Goal: Task Accomplishment & Management: Manage account settings

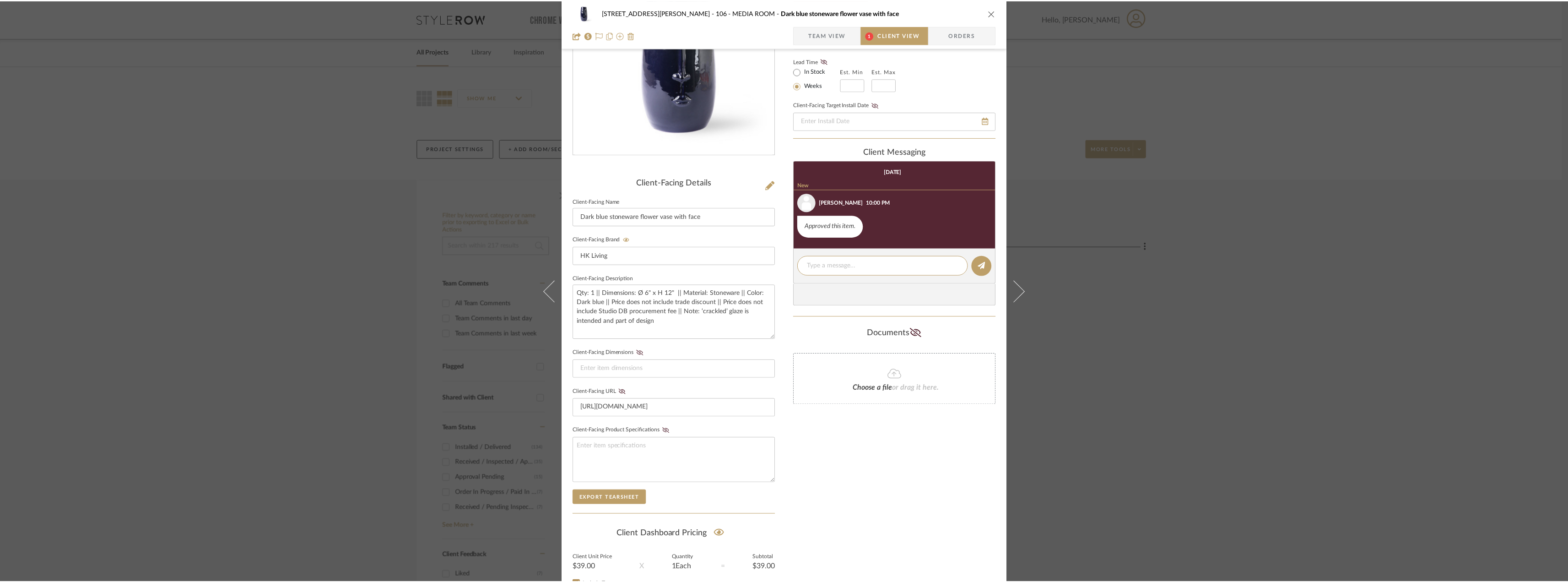
scroll to position [187, 0]
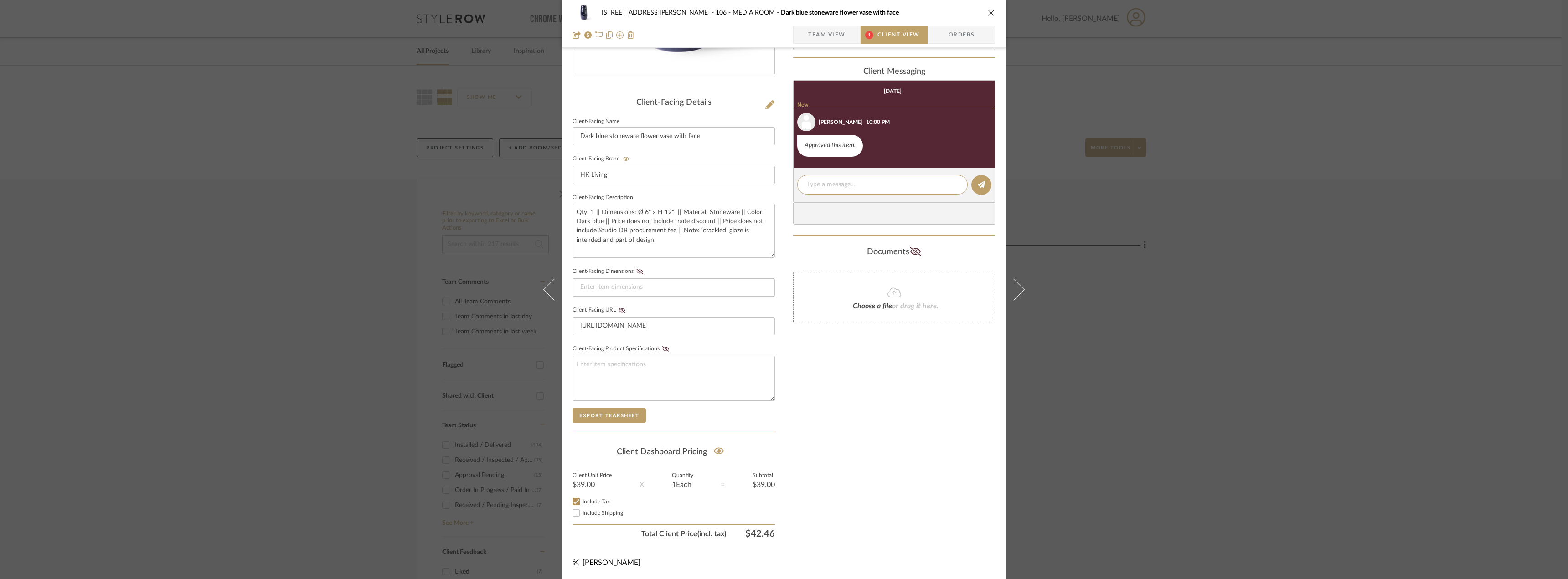
click at [832, 32] on span "Team View" at bounding box center [827, 35] width 37 height 18
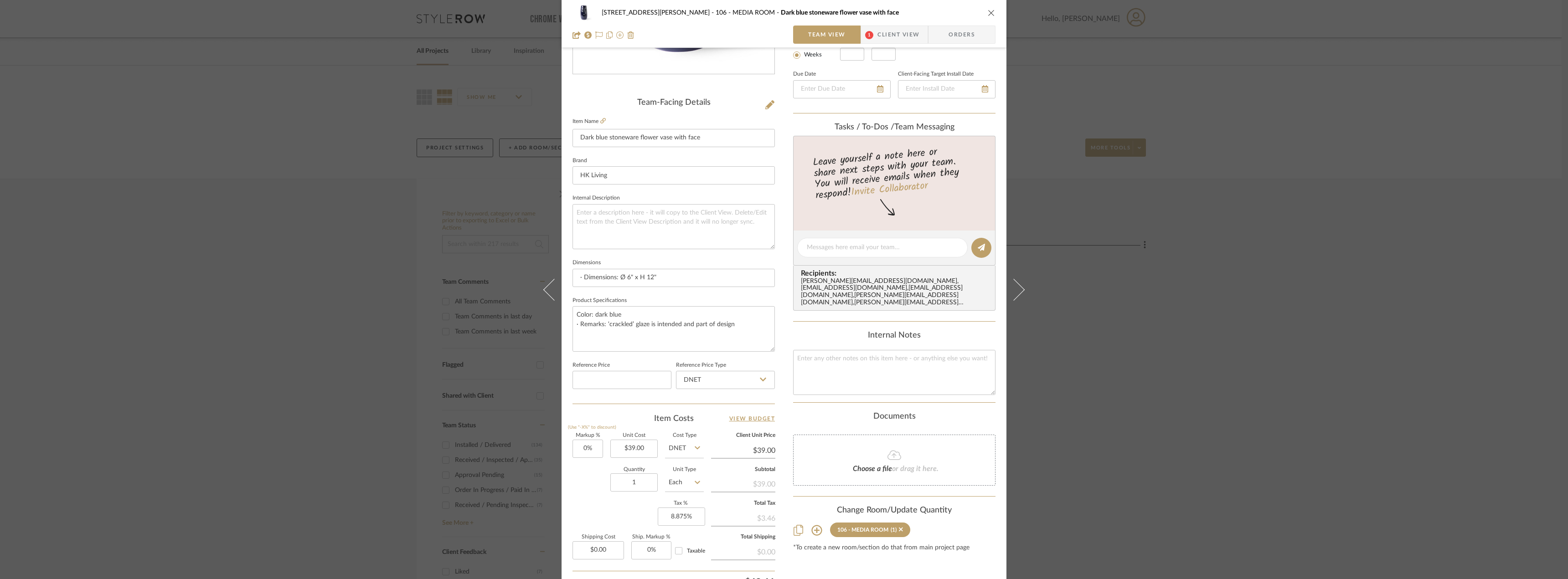
click at [1211, 373] on div "22120 - 136 W 22nd Street - Chang 106 - MEDIA ROOM Dark blue stoneware flower v…" at bounding box center [784, 290] width 1568 height 579
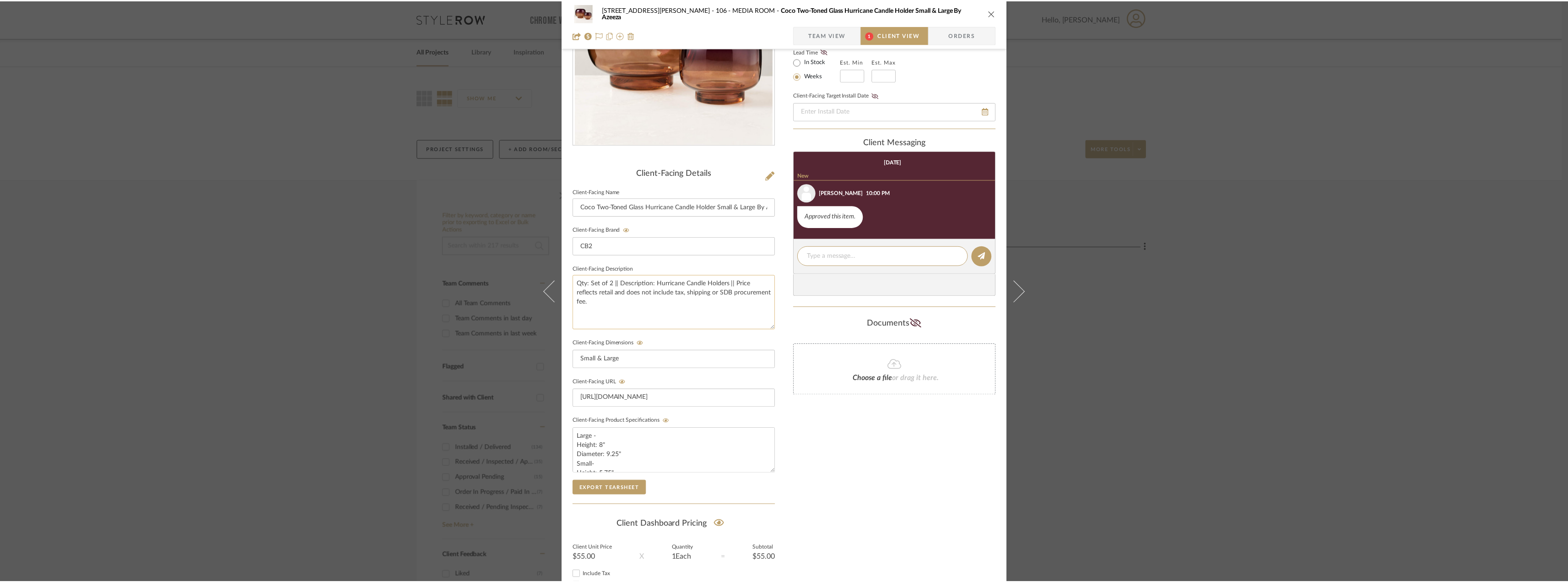
scroll to position [187, 0]
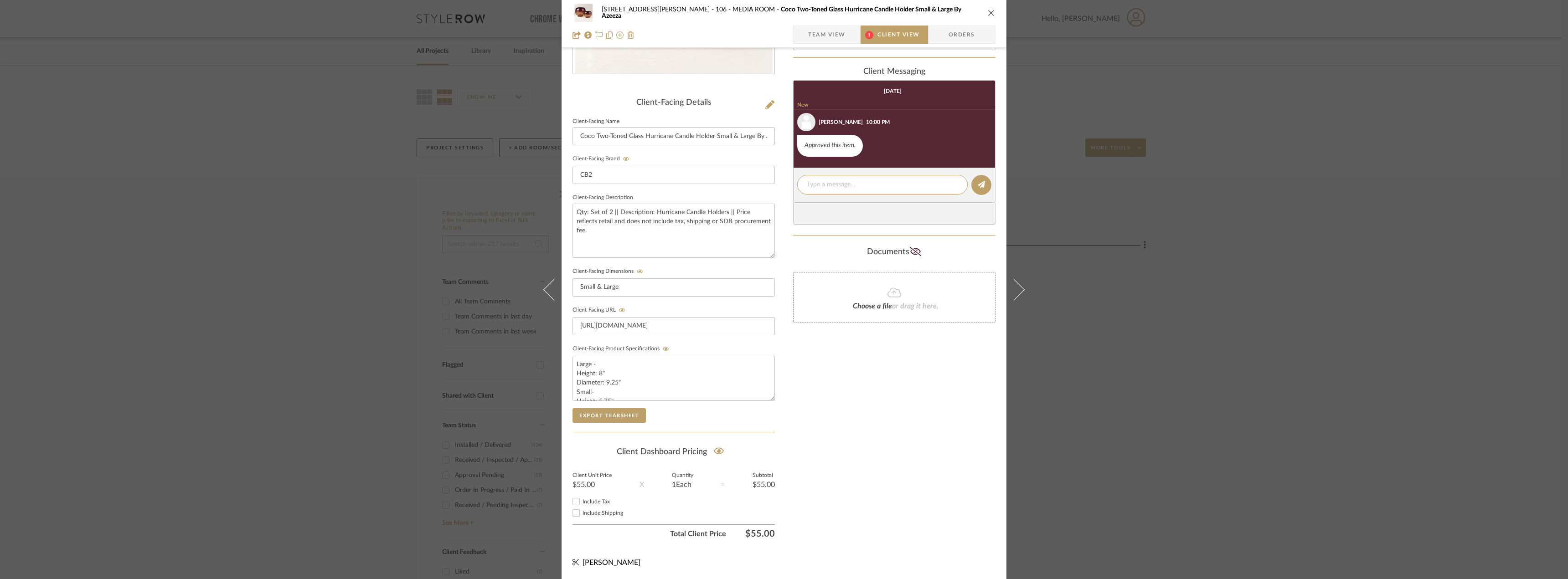
click at [181, 215] on div "22120 - 136 W 22nd Street - Chang 106 - MEDIA ROOM Coco Two-Toned Glass Hurrica…" at bounding box center [784, 290] width 1568 height 579
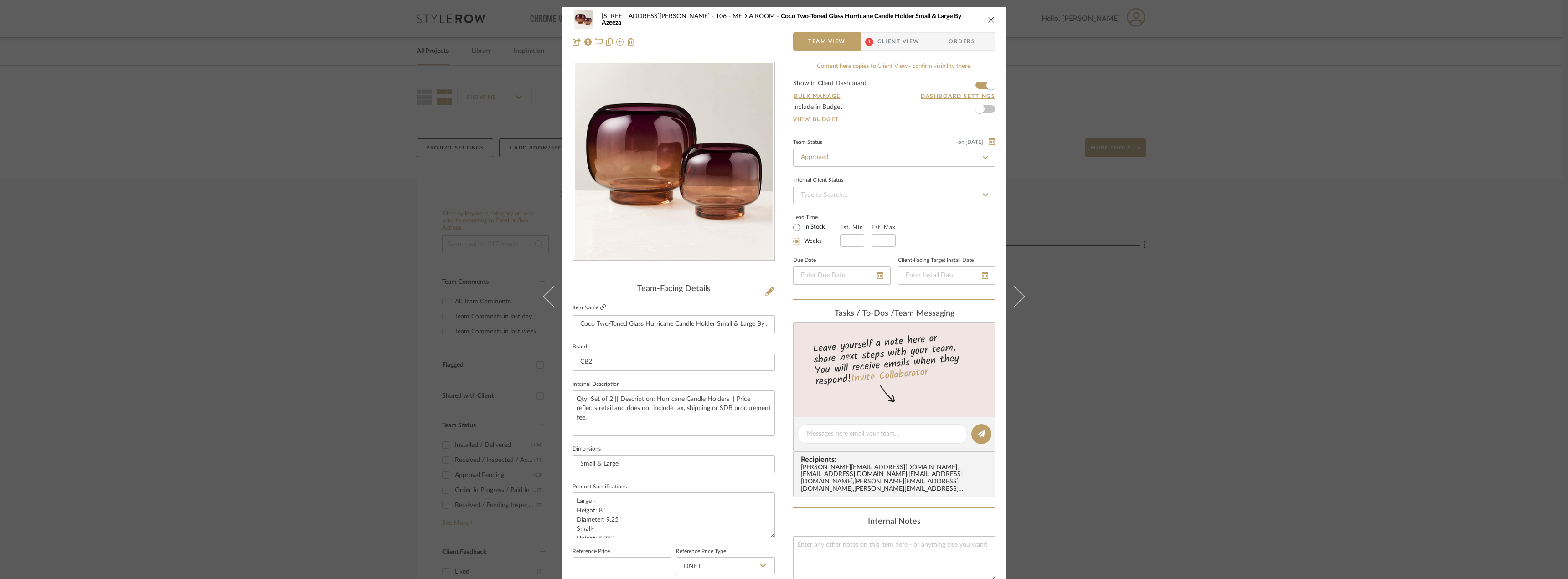
click at [601, 309] on icon at bounding box center [603, 307] width 5 height 5
click at [900, 38] on span "Client View" at bounding box center [898, 41] width 42 height 18
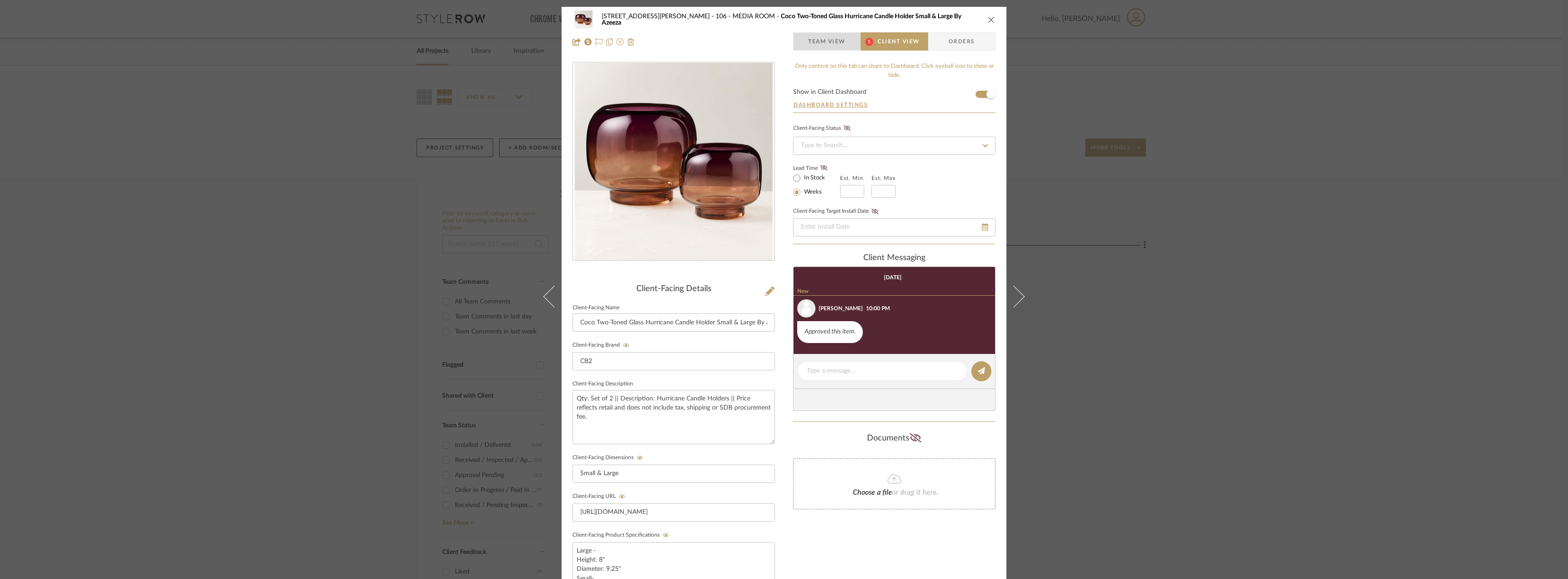
click at [828, 43] on span "Team View" at bounding box center [827, 41] width 37 height 18
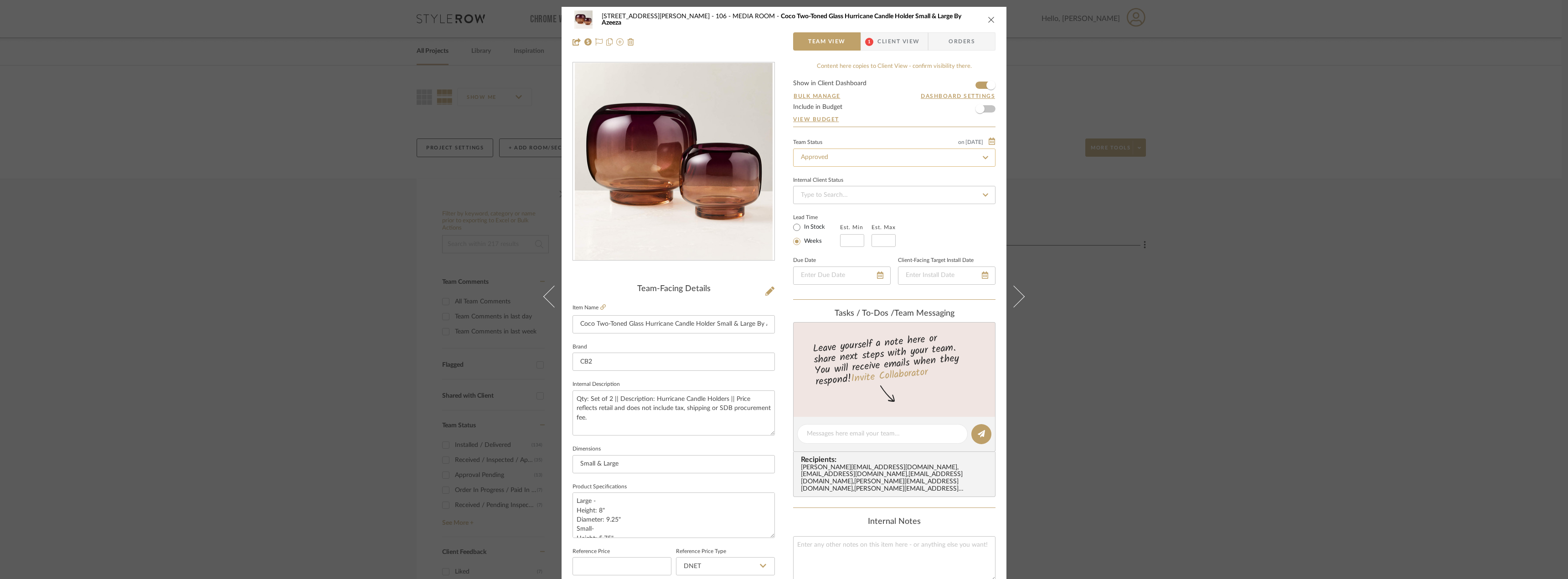
click at [827, 159] on input "Approved" at bounding box center [894, 158] width 202 height 18
click at [854, 246] on div "Need to Order - Client Payment Received" at bounding box center [891, 252] width 201 height 23
type input "Need to Order - Client Payment Received"
click at [1239, 245] on div "22120 - 136 W 22nd Street - Chang 106 - MEDIA ROOM Coco Two-Toned Glass Hurrica…" at bounding box center [784, 290] width 1568 height 579
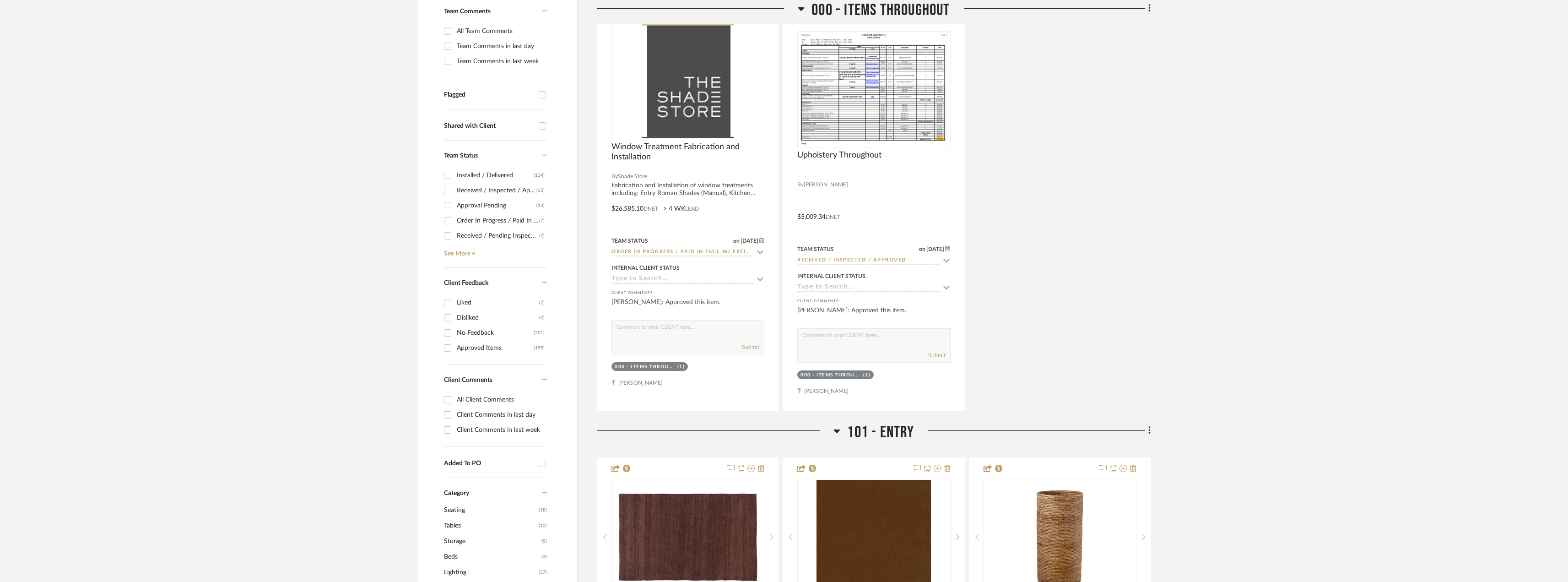
scroll to position [274, 0]
click at [502, 420] on div "Client Comments in last week" at bounding box center [500, 427] width 88 height 15
click at [455, 420] on input "Client Comments in last week" at bounding box center [447, 427] width 15 height 15
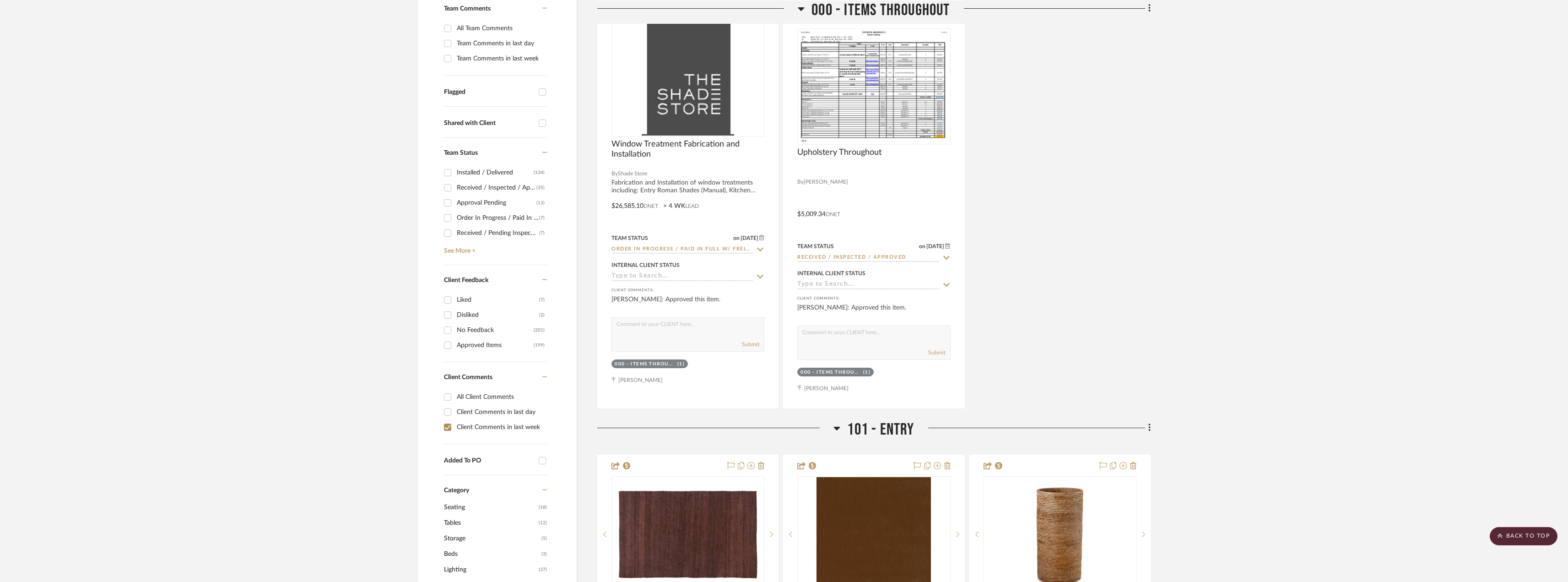
checkbox input "true"
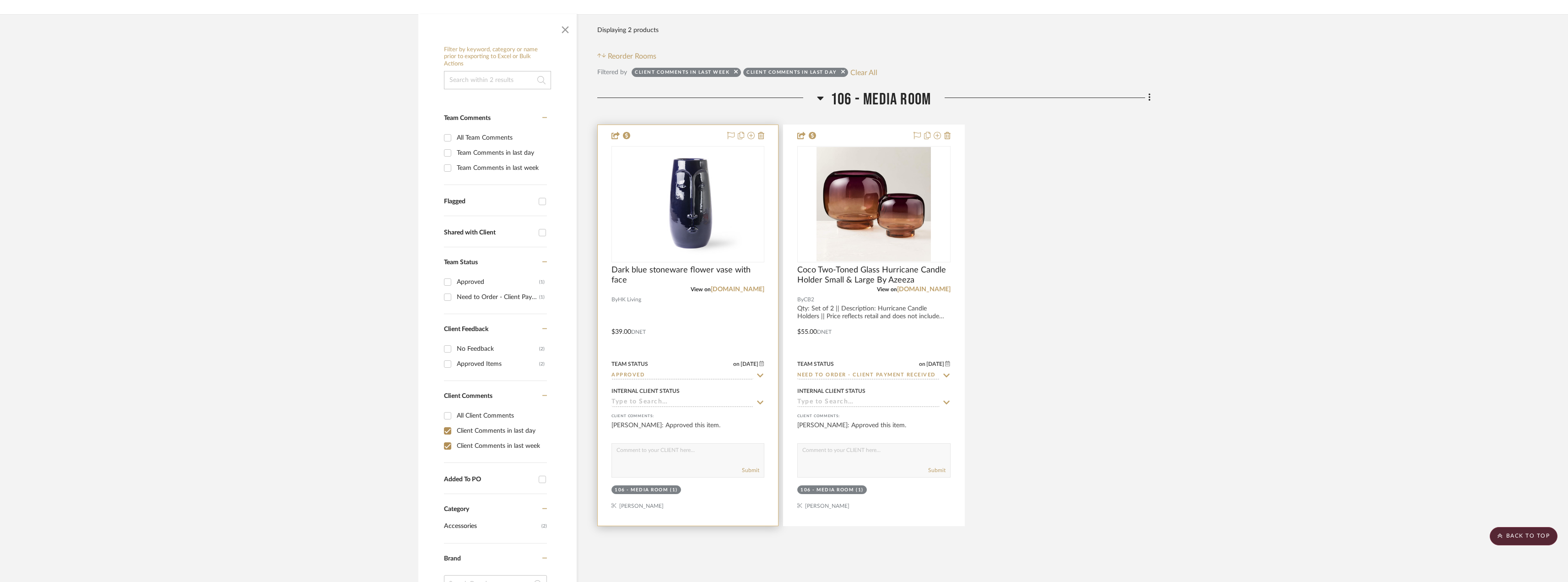
scroll to position [92, 0]
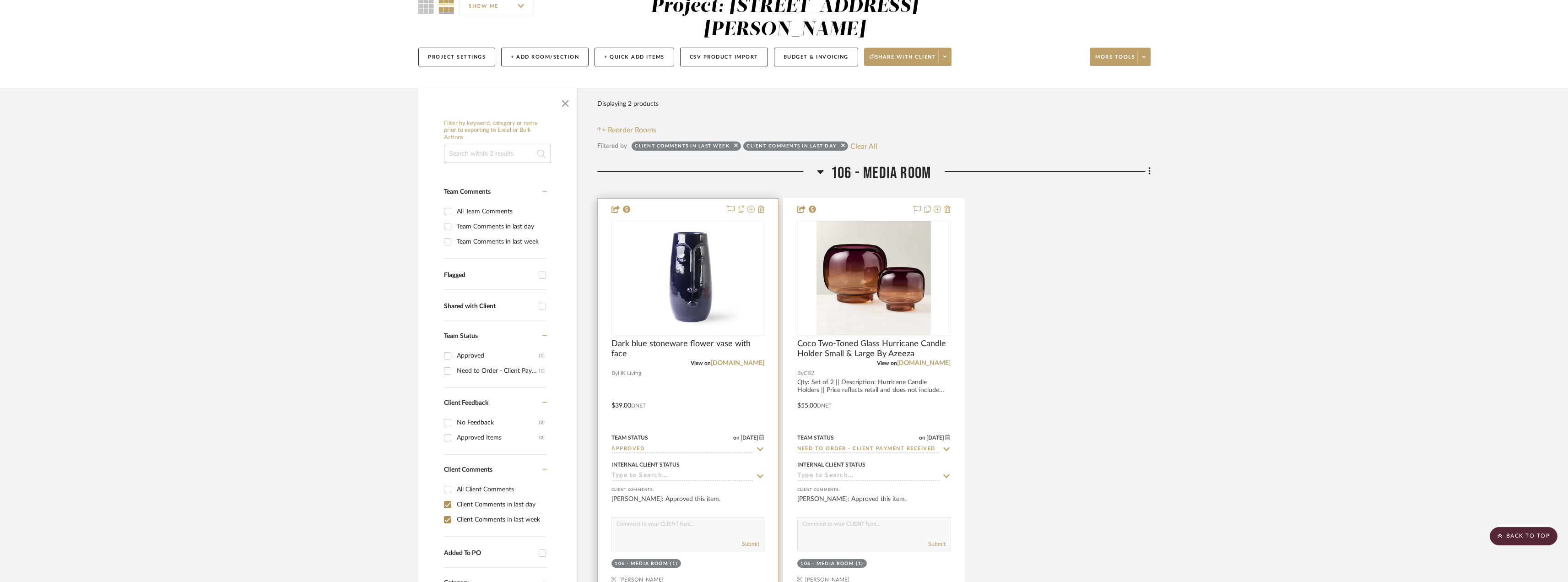
click at [655, 445] on input "Approved" at bounding box center [682, 449] width 142 height 9
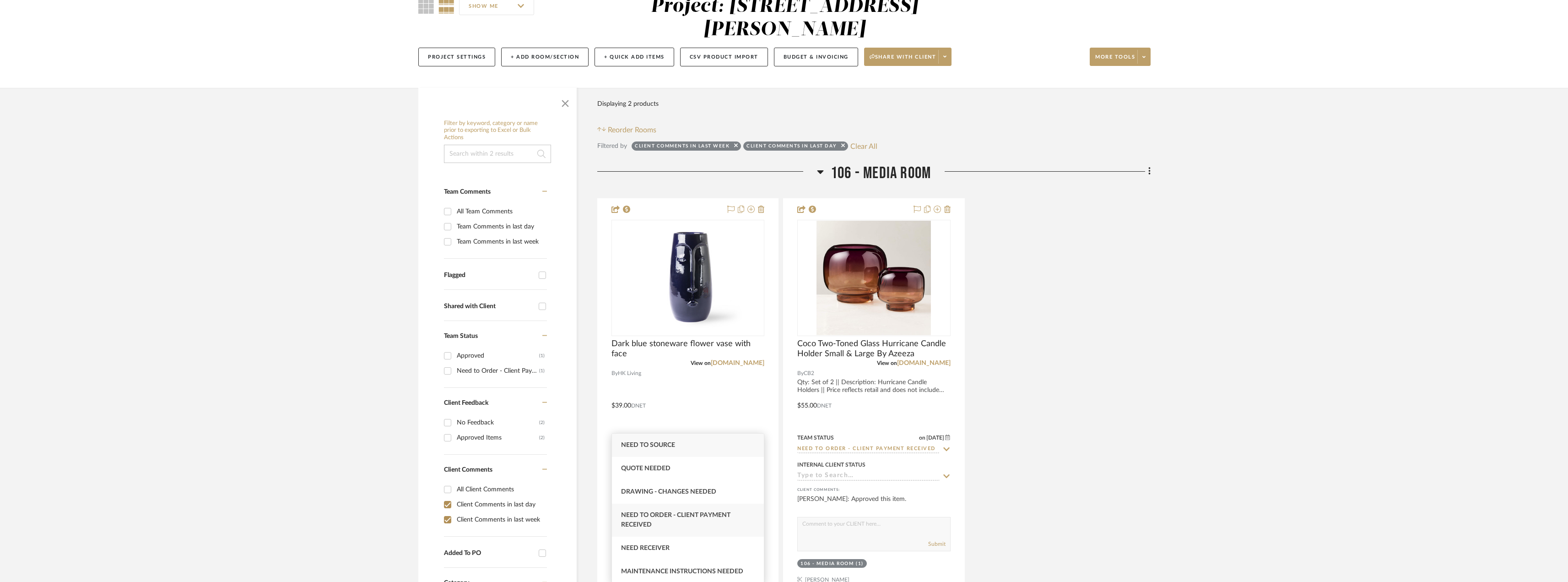
click at [679, 526] on div "Need to Order - Client Payment Received" at bounding box center [687, 520] width 152 height 33
type input "Need to Order - Client Payment Received"
click at [471, 415] on div "Approved Items" at bounding box center [497, 422] width 82 height 15
click at [455, 415] on input "Approved Items (2)" at bounding box center [447, 422] width 15 height 15
checkbox input "true"
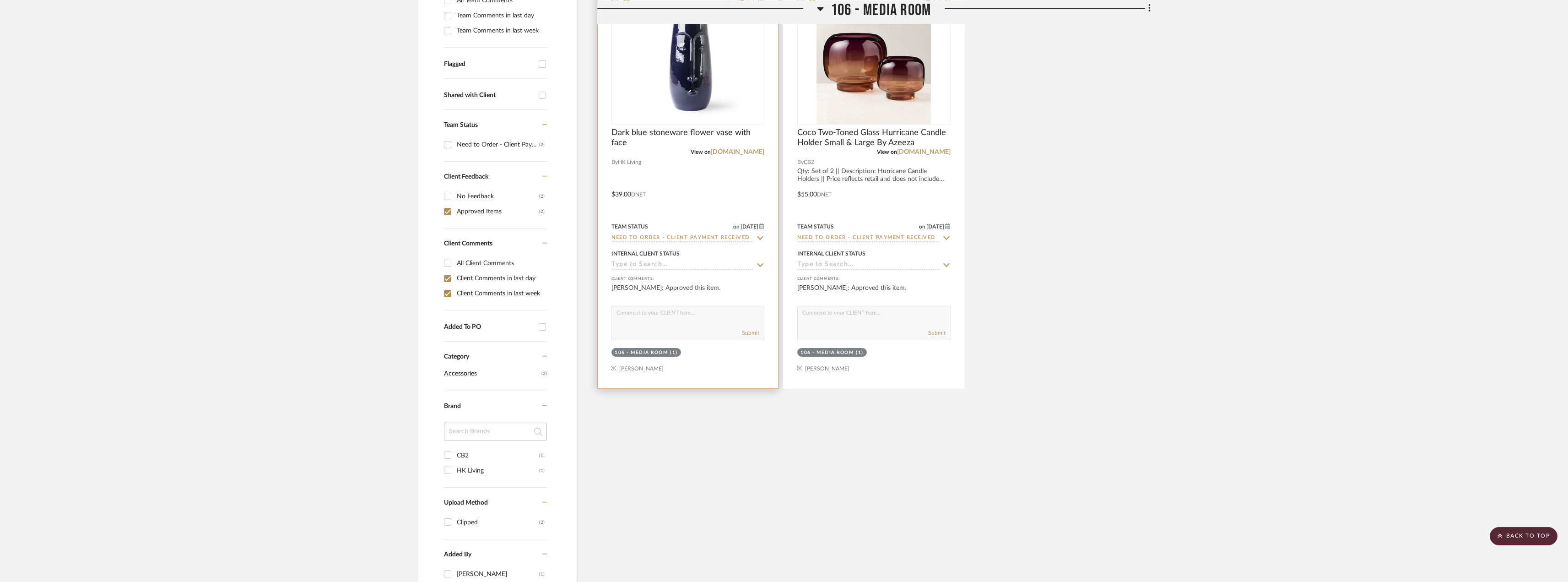
scroll to position [273, 0]
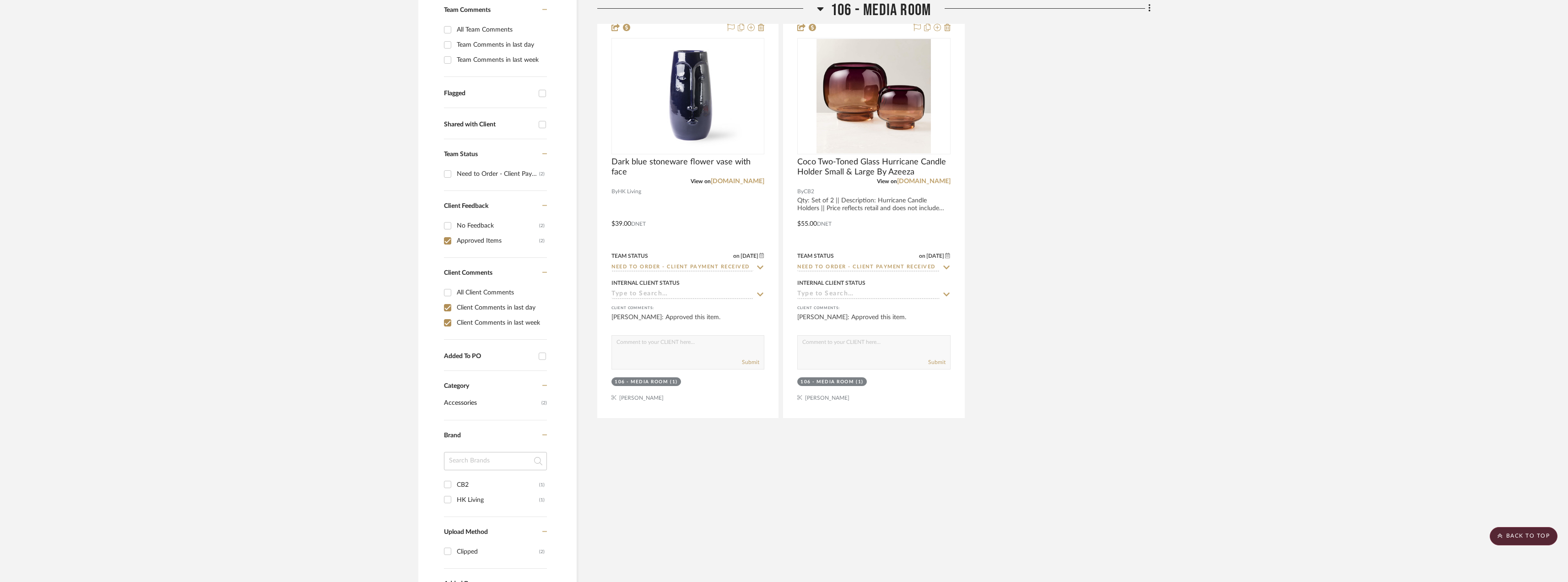
click at [467, 285] on div "All Client Comments" at bounding box center [500, 293] width 88 height 15
click at [455, 285] on input "All Client Comments" at bounding box center [447, 293] width 15 height 15
checkbox input "true"
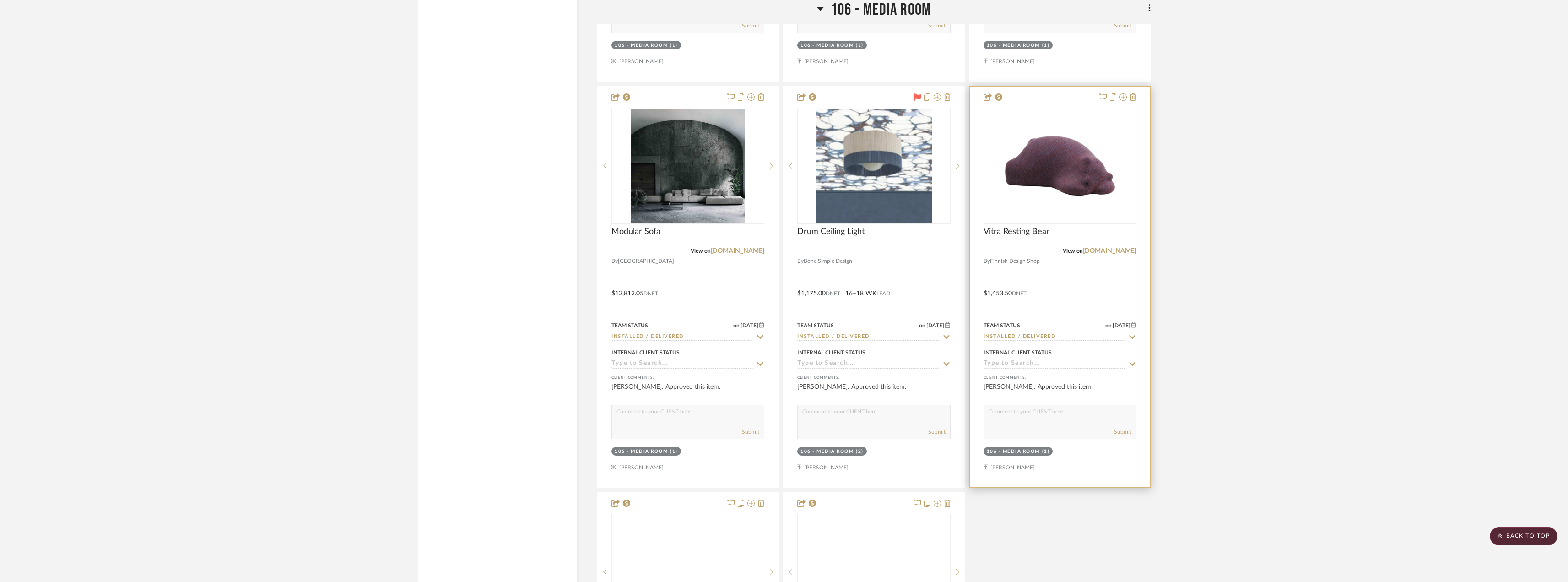
scroll to position [6272, 0]
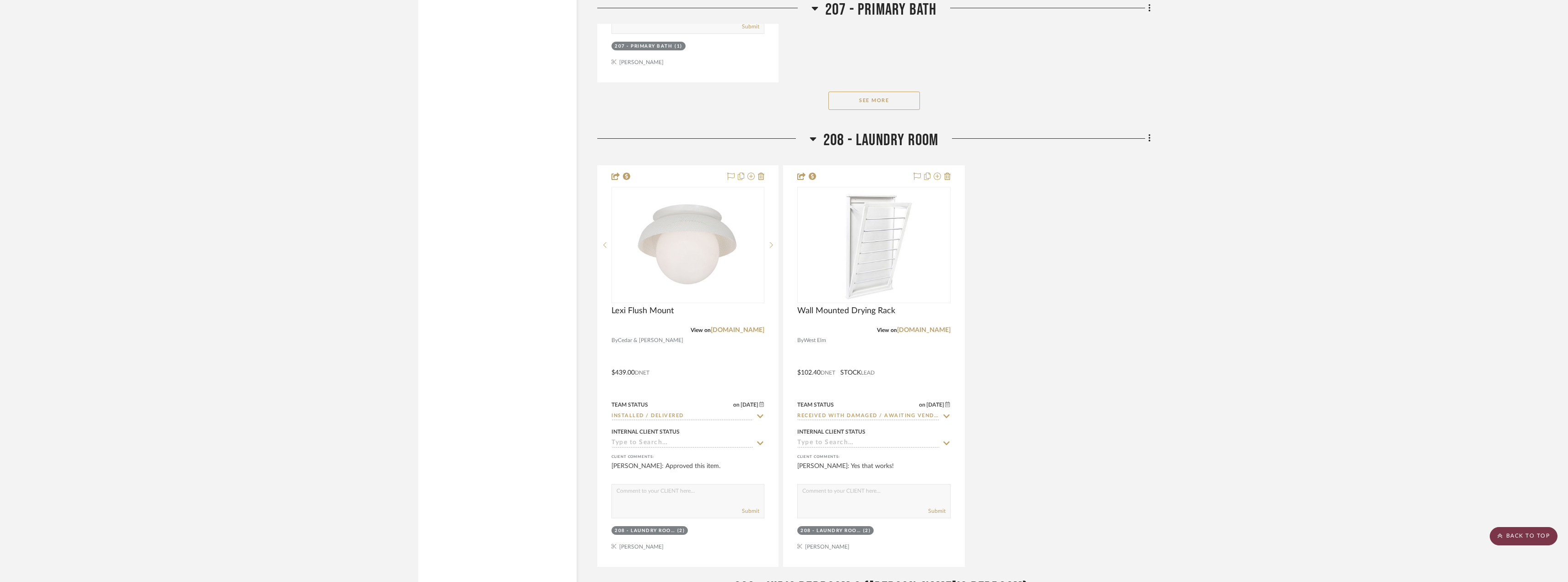
click at [1541, 535] on scroll-to-top-button "BACK TO TOP" at bounding box center [1523, 536] width 68 height 18
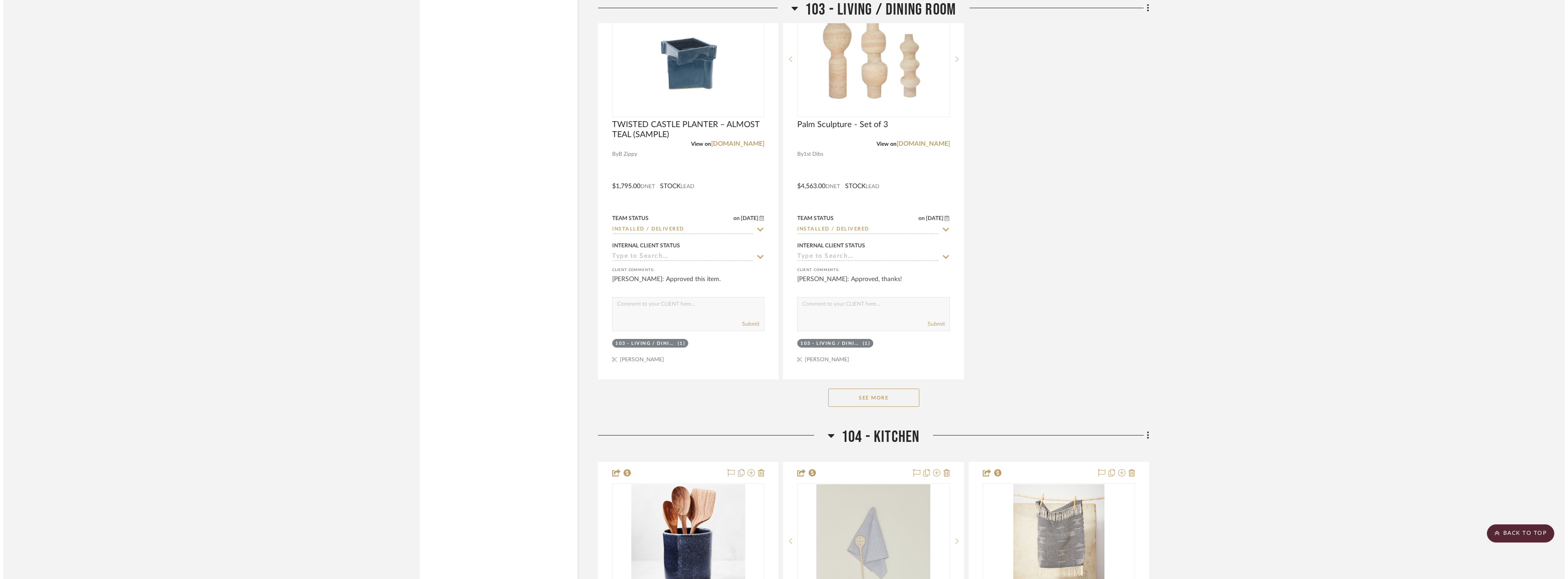
scroll to position [0, 0]
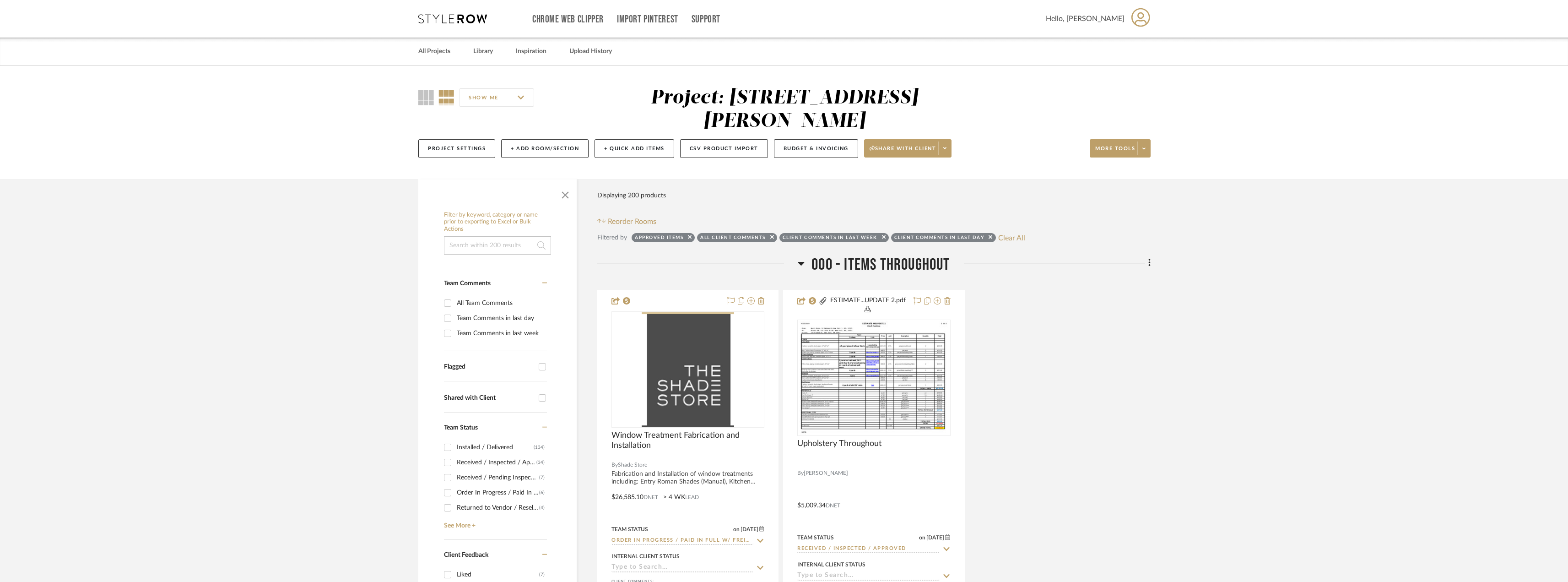
click at [498, 236] on input at bounding box center [497, 245] width 107 height 18
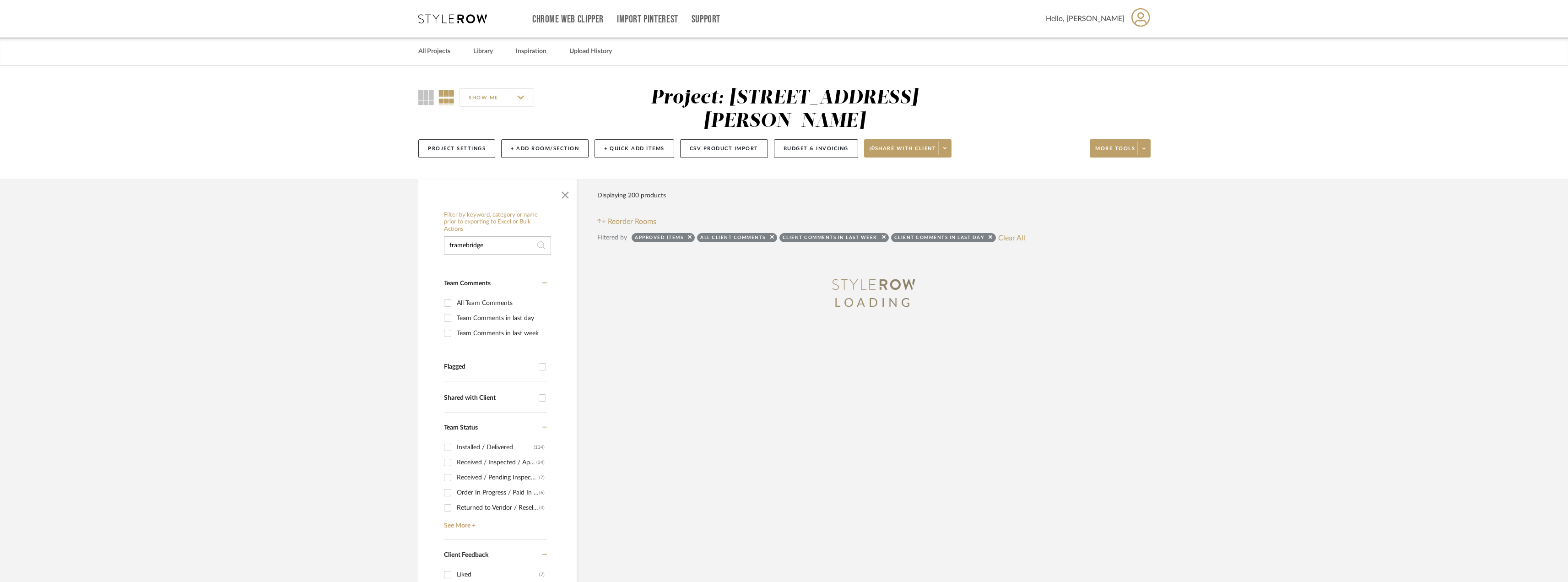
type input "framebridge"
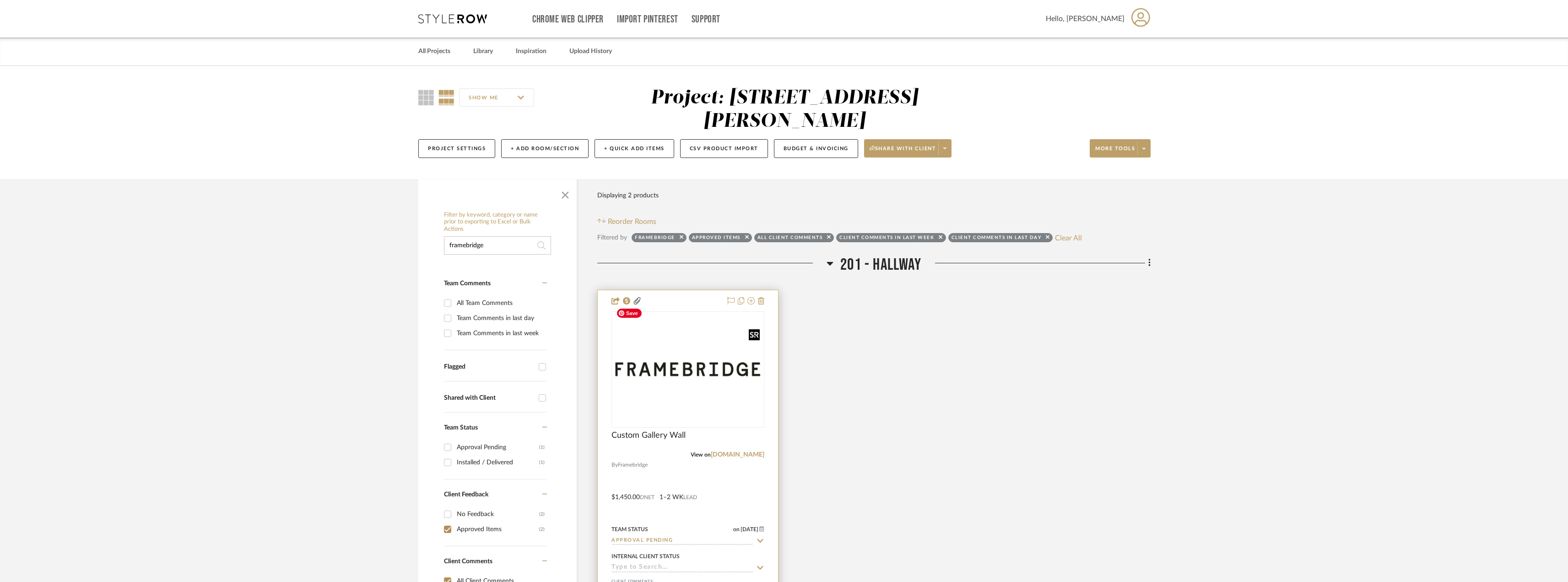
click at [0, 0] on img at bounding box center [0, 0] width 0 height 0
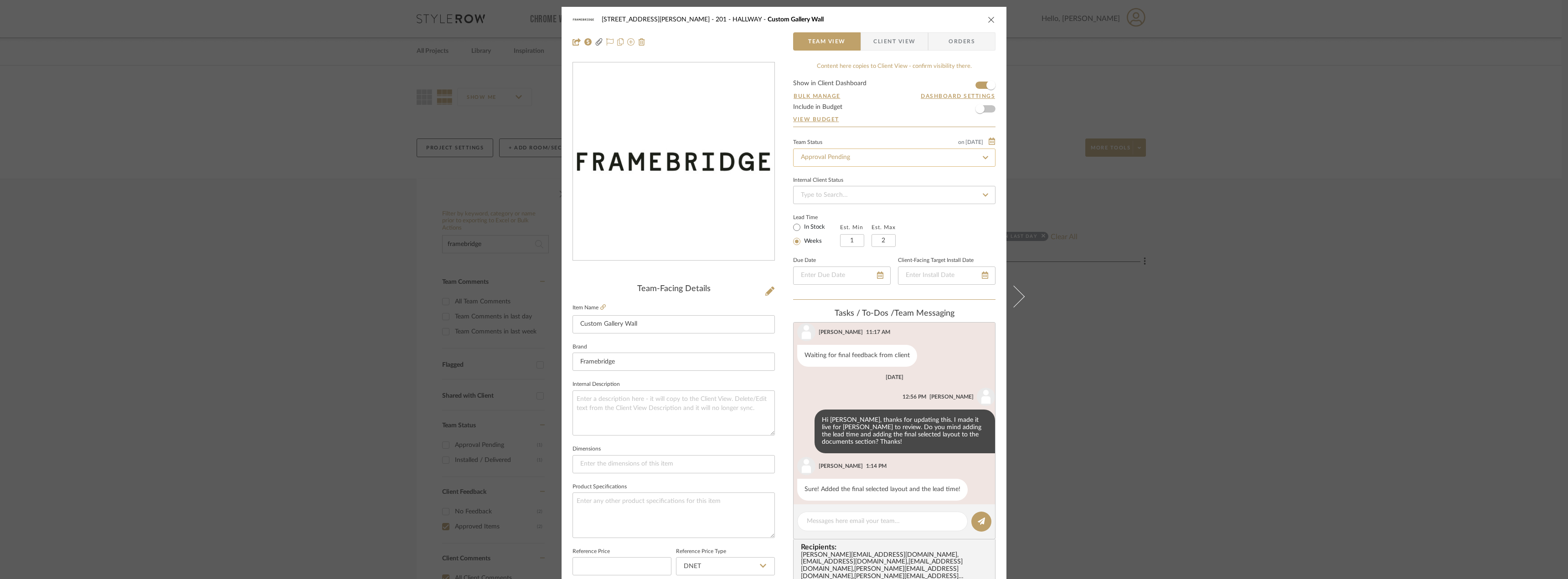
click at [842, 159] on input "Approval Pending" at bounding box center [894, 158] width 202 height 18
type input "need"
click at [831, 250] on span "Need to Order - Client Payment Received" at bounding box center [857, 251] width 116 height 6
type input "9/2/2025"
type input "Need to Order - Client Payment Received"
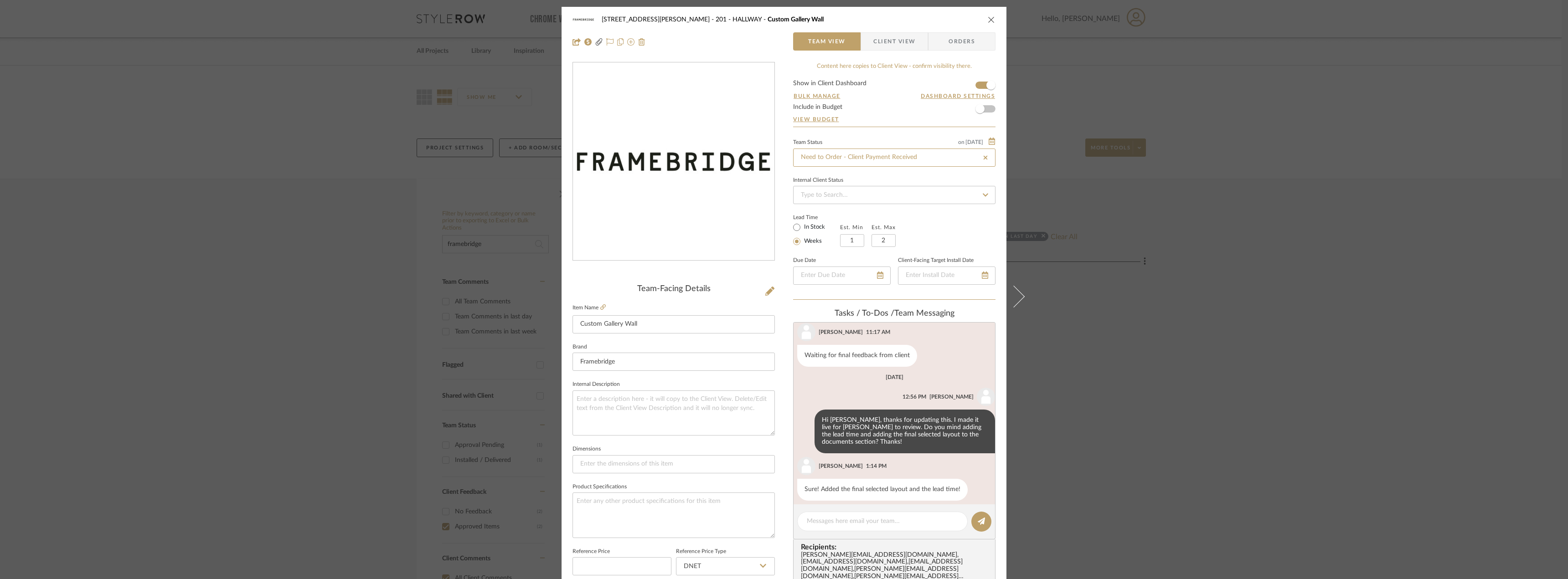
type input "9/2/2025"
type input "Need to Order - Client Payment Received"
click at [1343, 279] on div "22120 - 136 W 22nd Street - Chang 201 - HALLWAY Custom Gallery Wall Team View C…" at bounding box center [784, 290] width 1568 height 579
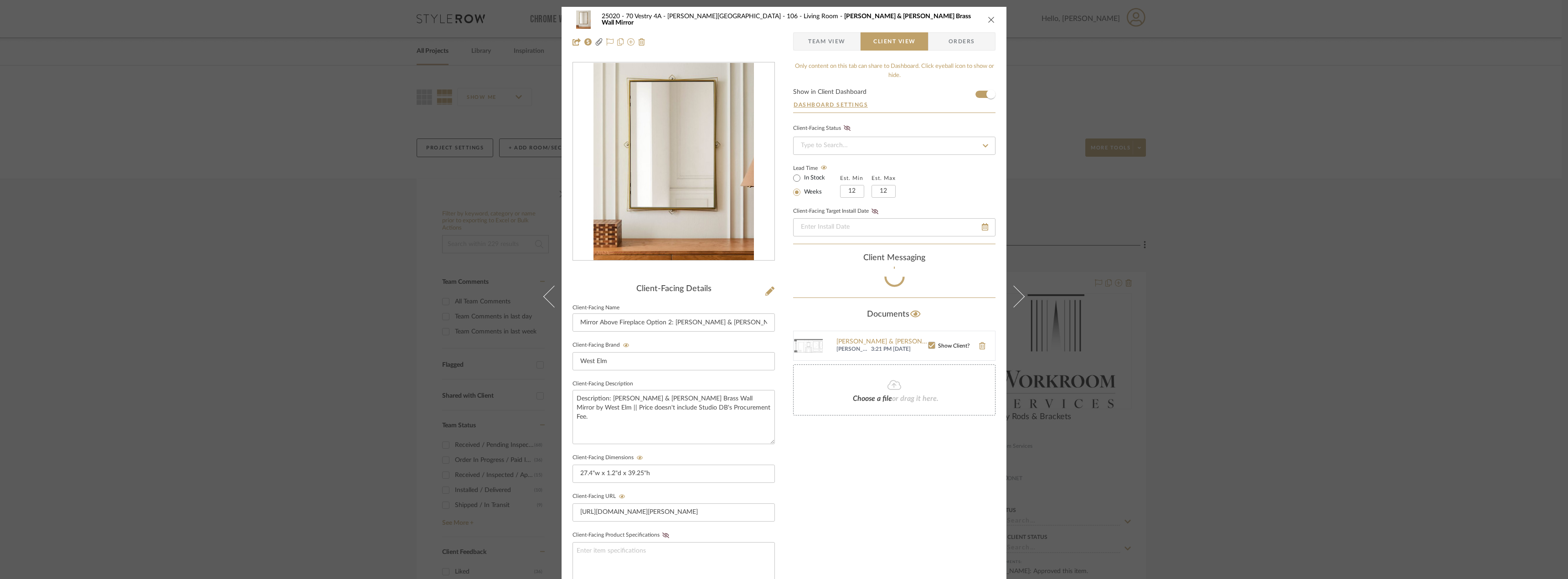
scroll to position [18, 0]
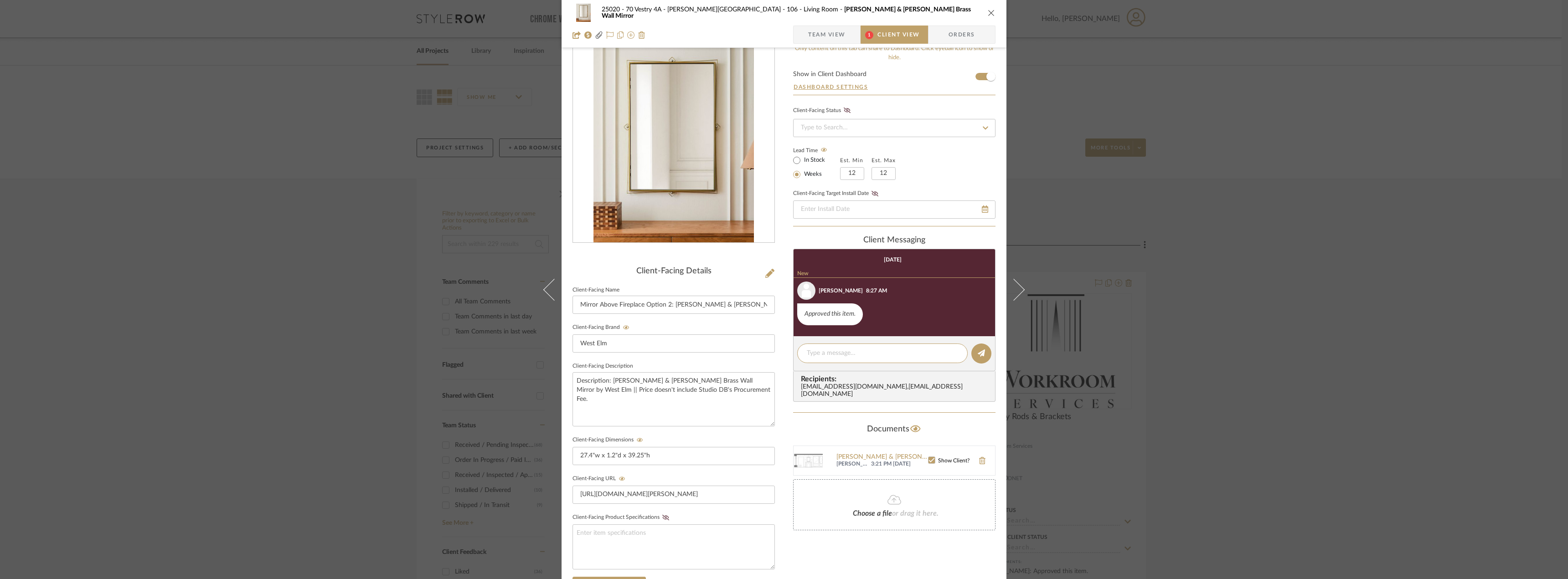
click at [859, 342] on editor-of-message at bounding box center [894, 354] width 202 height 35
click at [856, 358] on textarea at bounding box center [882, 353] width 152 height 10
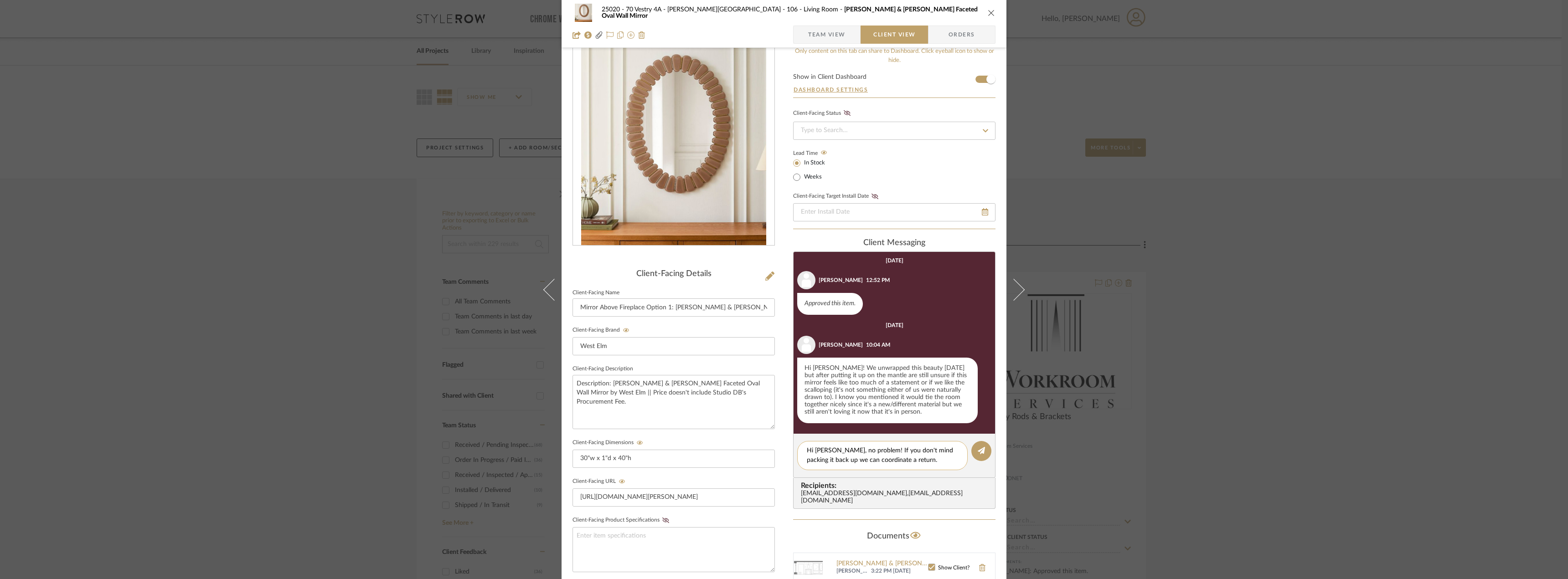
click at [915, 447] on textarea "Hi Emily, no problem! If you don't mind packing it back up we can coordinate a …" at bounding box center [882, 455] width 152 height 19
click at [841, 462] on textarea "Hi Emily, no problem! If you don't mind putting it back in the packing it back …" at bounding box center [882, 455] width 152 height 19
drag, startPoint x: 879, startPoint y: 463, endPoint x: 849, endPoint y: 460, distance: 30.1
click at [849, 460] on textarea "Hi Emily, no problem! If you don't mind putting it back in the packaging it bac…" at bounding box center [882, 460] width 152 height 29
type textarea "Hi Emily, no problem! If you don't mind putting it back in the packaging, we ca…"
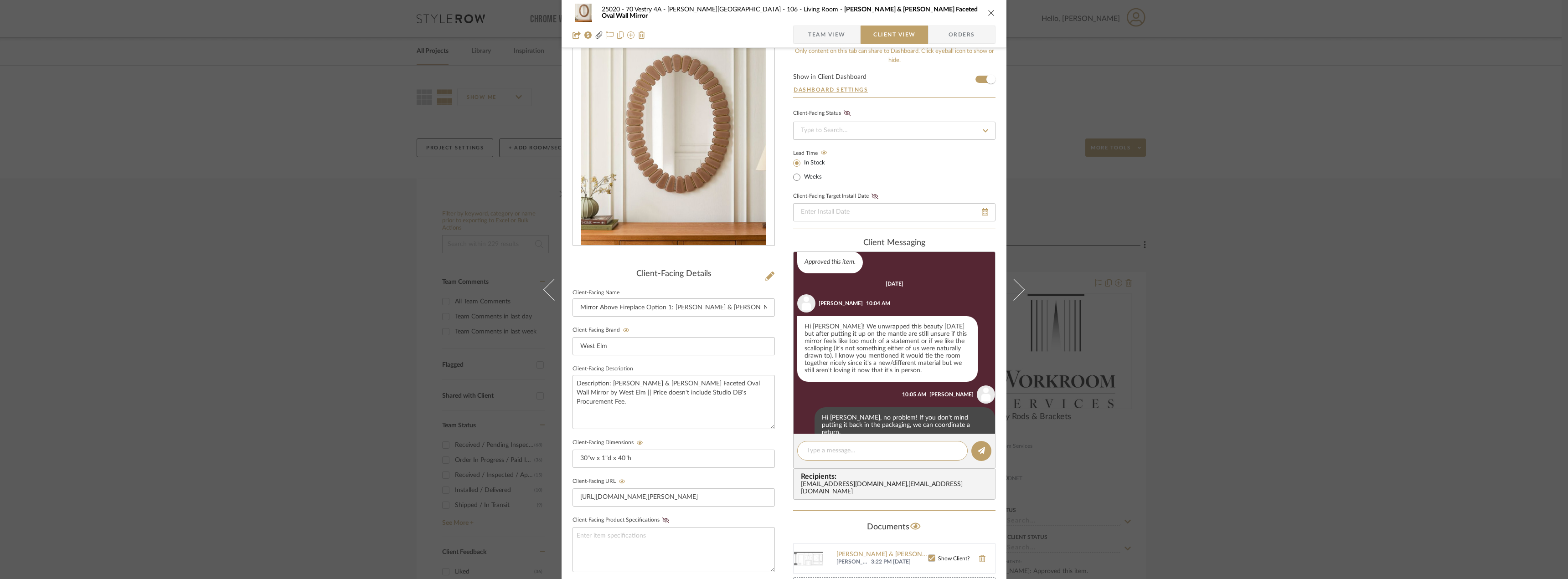
scroll to position [158, 0]
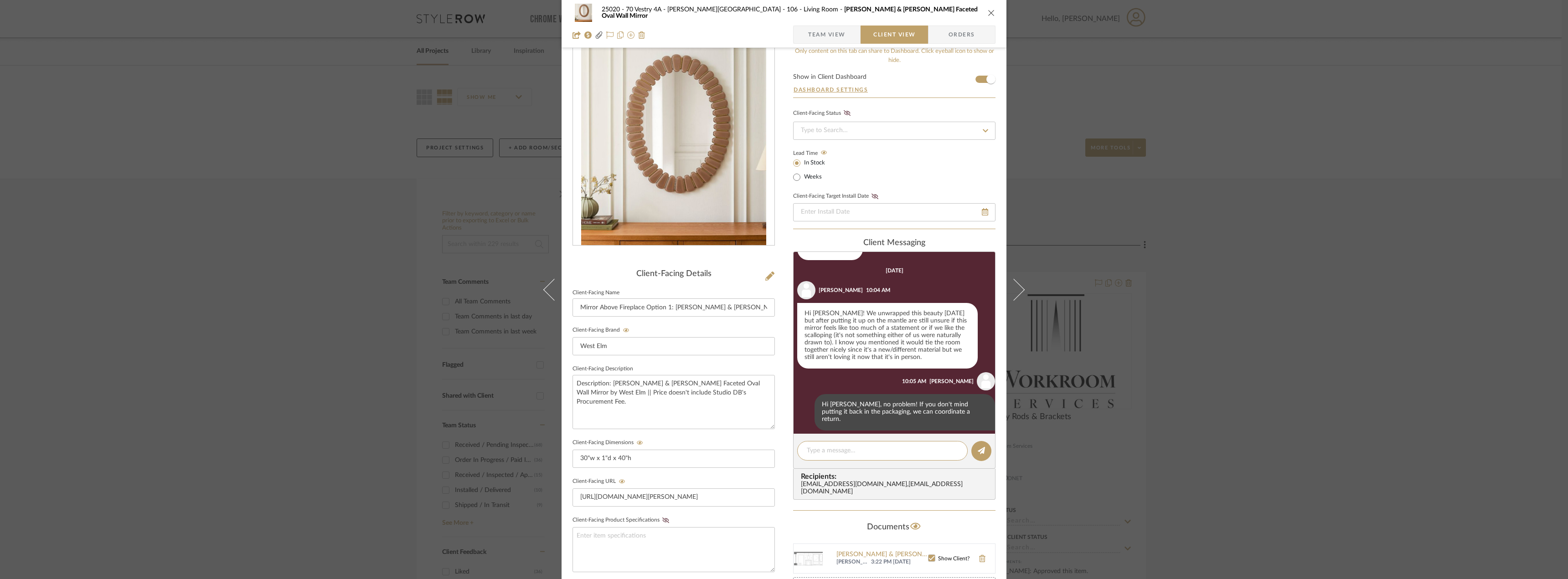
click at [827, 35] on span "Team View" at bounding box center [827, 35] width 37 height 18
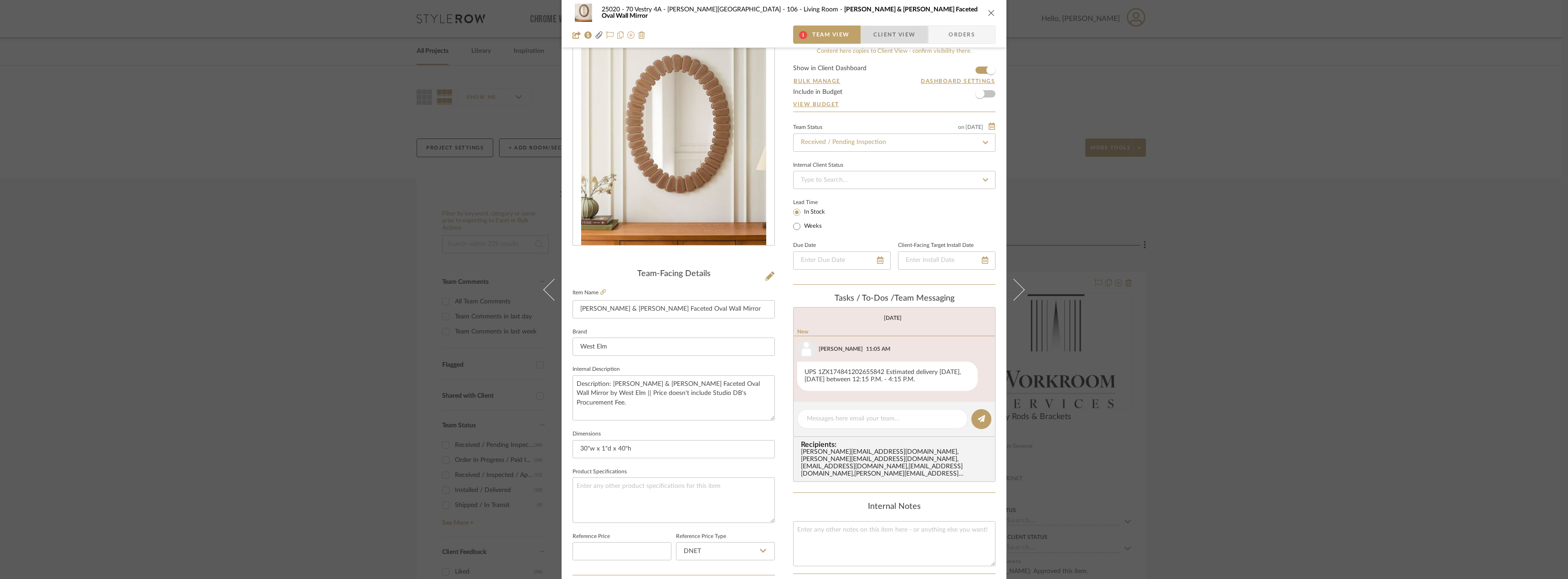
click at [886, 39] on span "Client View" at bounding box center [894, 35] width 42 height 18
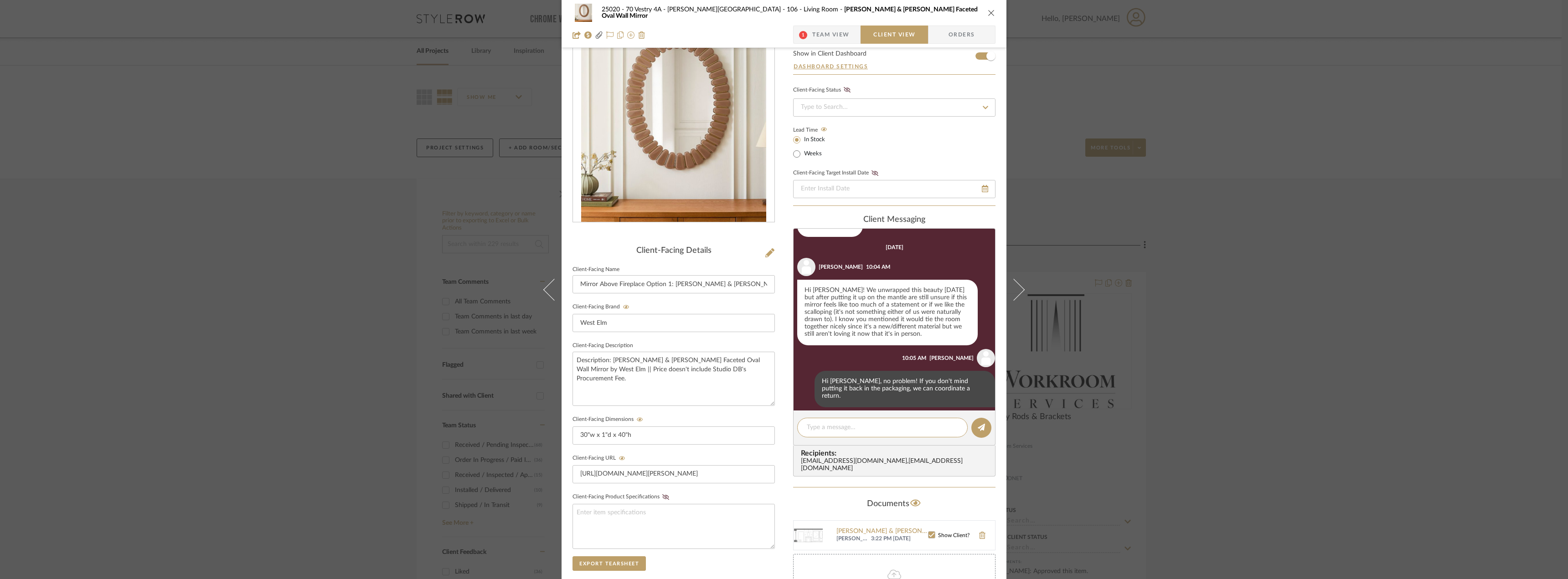
click at [803, 38] on span "1" at bounding box center [803, 35] width 19 height 18
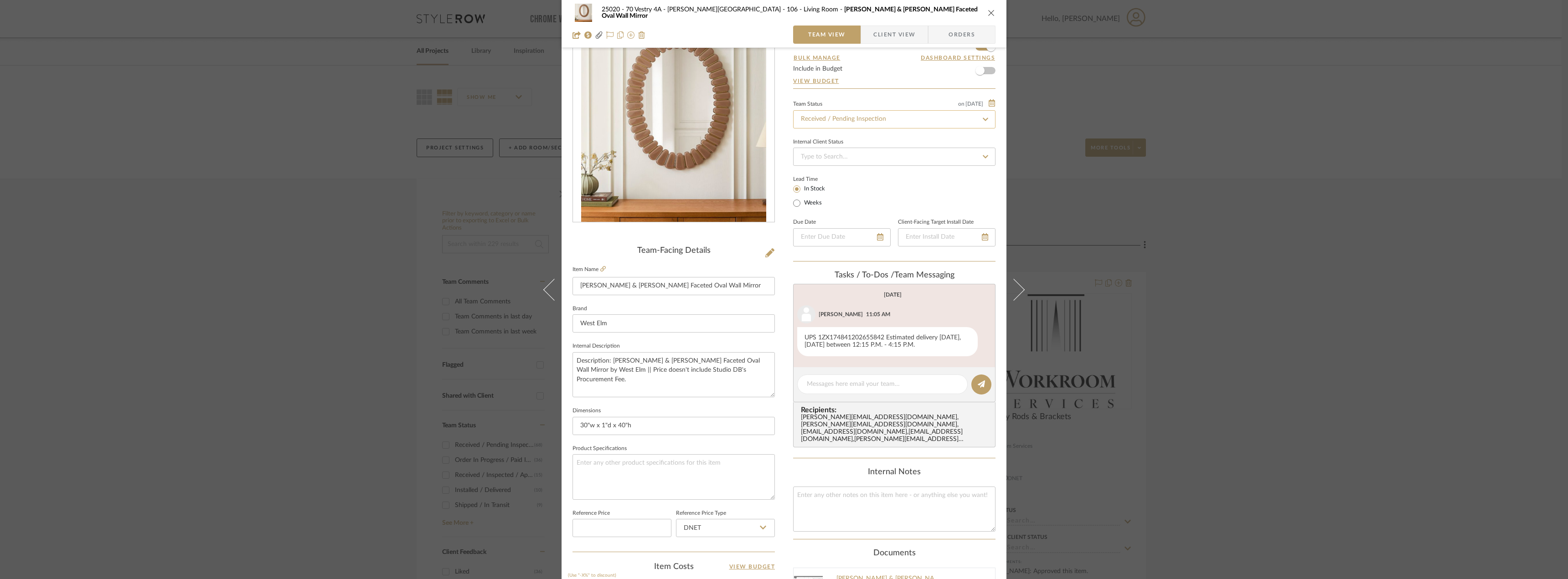
click at [834, 112] on input "Received / Pending Inspection" at bounding box center [894, 119] width 202 height 18
click at [981, 119] on icon at bounding box center [985, 119] width 8 height 6
type input "9/2/2025"
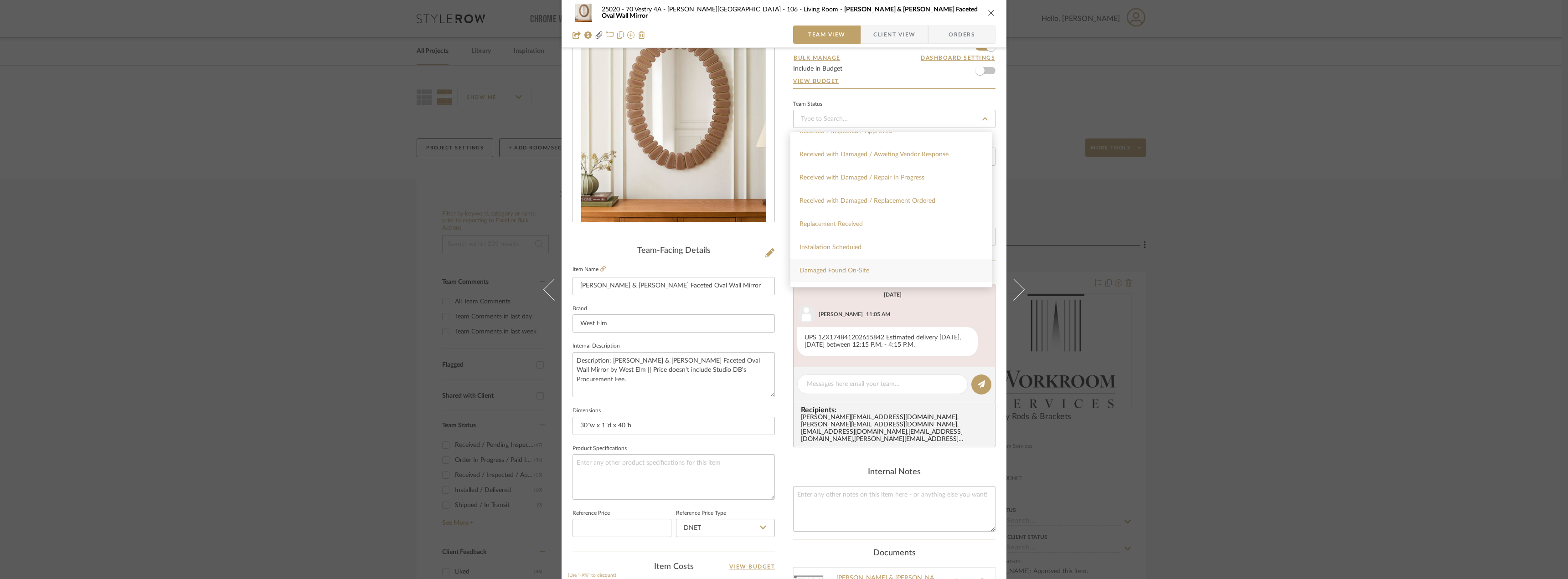
click at [854, 269] on span "Damaged Found On-Site" at bounding box center [834, 271] width 70 height 6
type input "9/2/2025"
type input "Damaged Found On-Site"
click at [829, 383] on textarea at bounding box center [882, 384] width 152 height 10
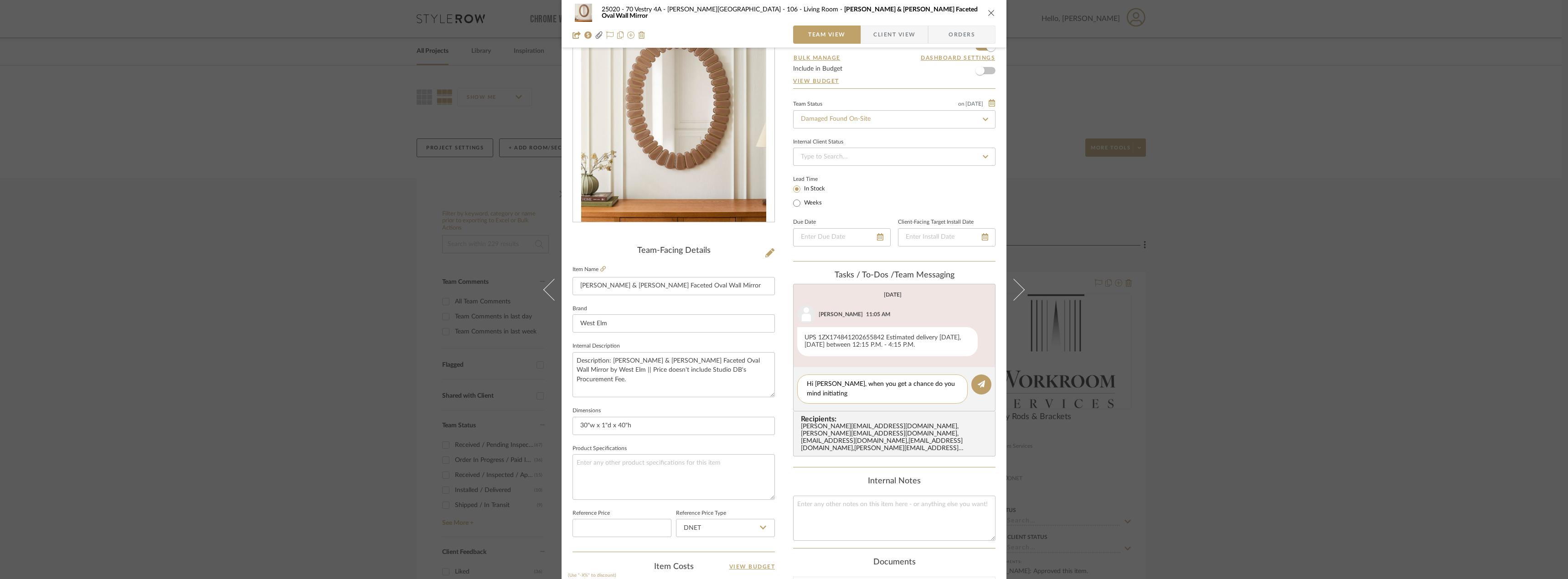
scroll to position [0, 0]
click at [935, 392] on textarea "Hi Anela, when you get a chance do you mind initiating a return for this mirror…" at bounding box center [882, 389] width 152 height 19
click at [951, 392] on textarea "Hi Anela, when you get a chance do you mind initiating a return for this mirror…" at bounding box center [882, 389] width 152 height 19
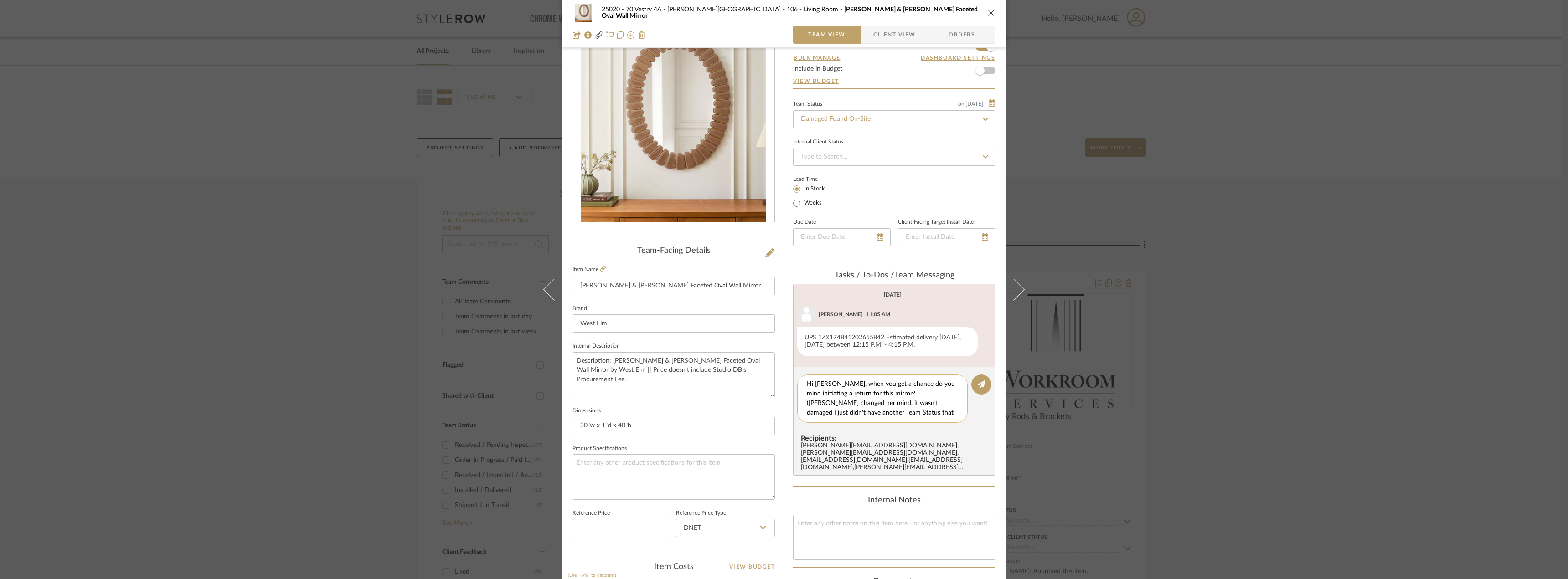
type textarea "Hi Anela, when you get a chance do you mind initiating a return for this mirror…"
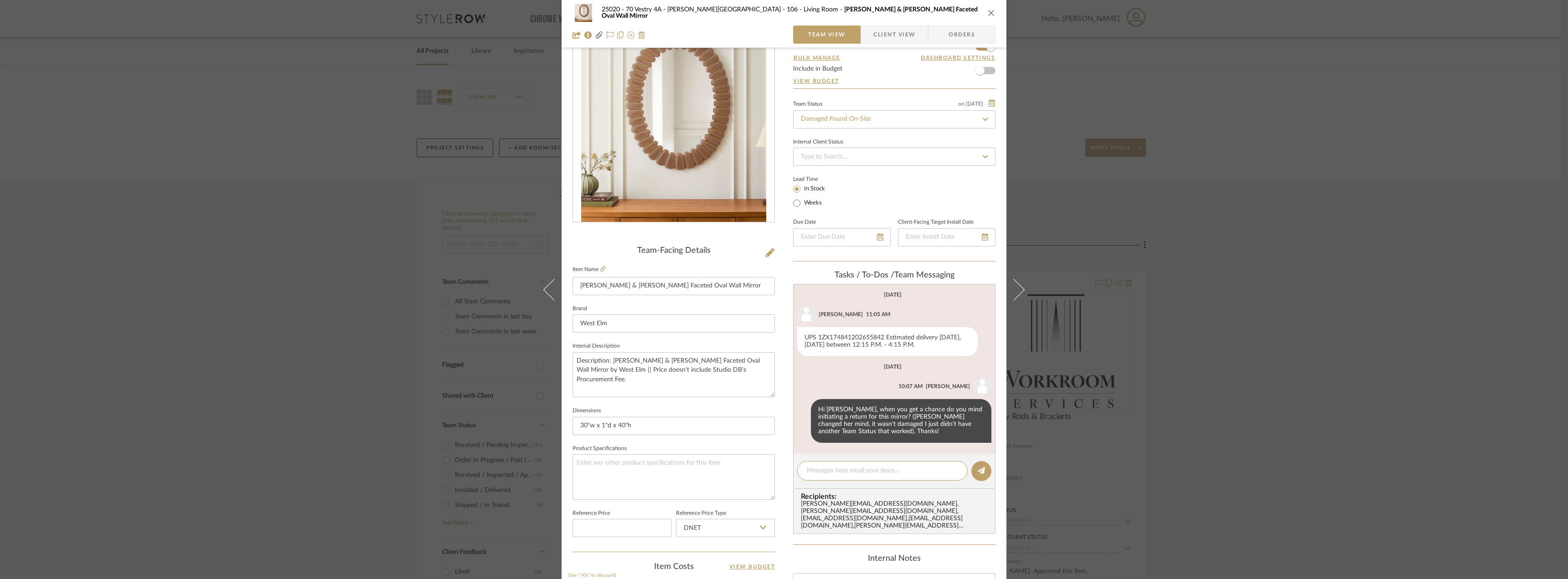
click at [1381, 166] on div "25020 - 70 Vestry 4A - Grant-Stanleigh 106 - Living Room Pierce & Ward Faceted …" at bounding box center [784, 290] width 1568 height 579
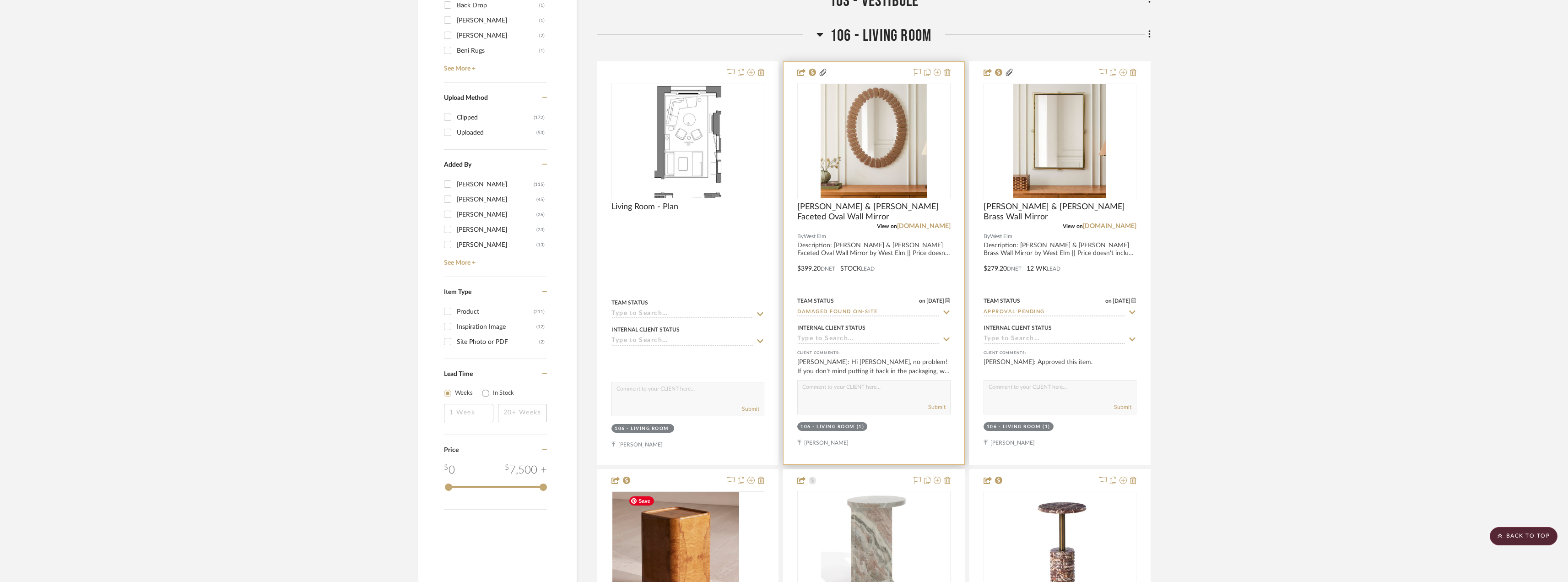
scroll to position [1419, 0]
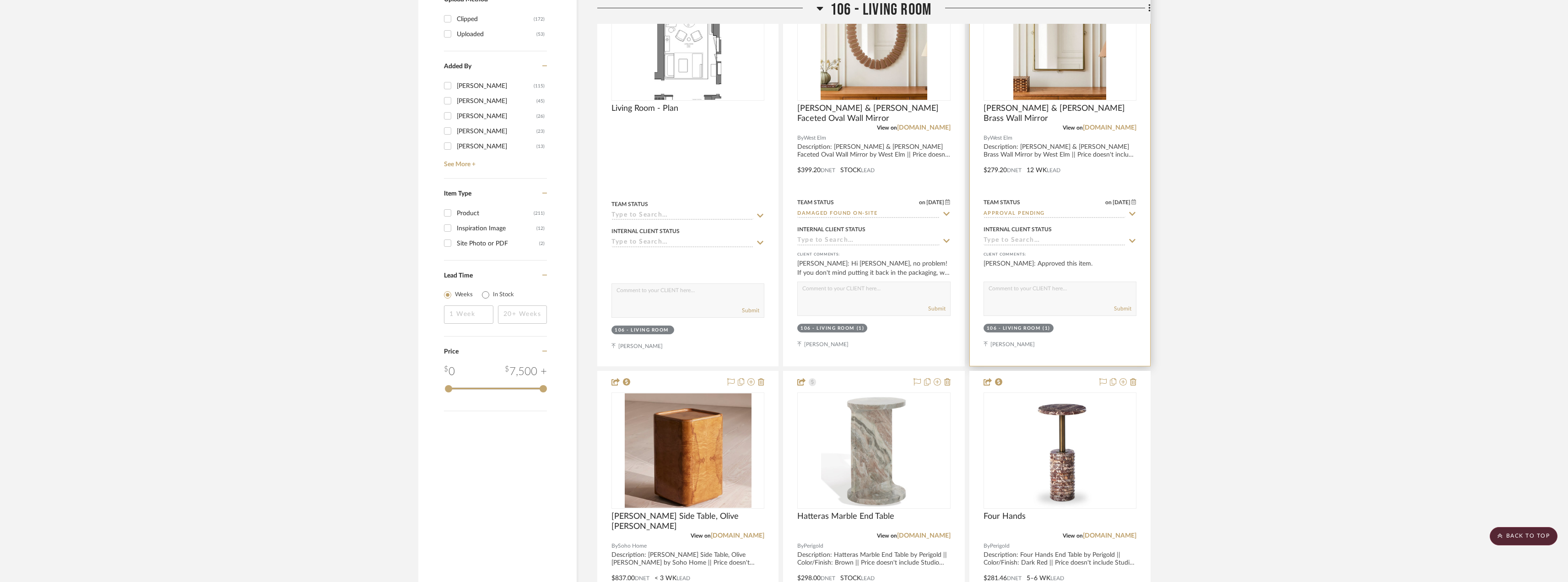
click at [998, 216] on input "Approval Pending" at bounding box center [1054, 214] width 142 height 9
type input "need"
click at [1038, 301] on span "Need to Order - Client Payment Received" at bounding box center [1047, 308] width 109 height 16
type input "9/2/2025"
type input "Need to Order - Client Payment Received"
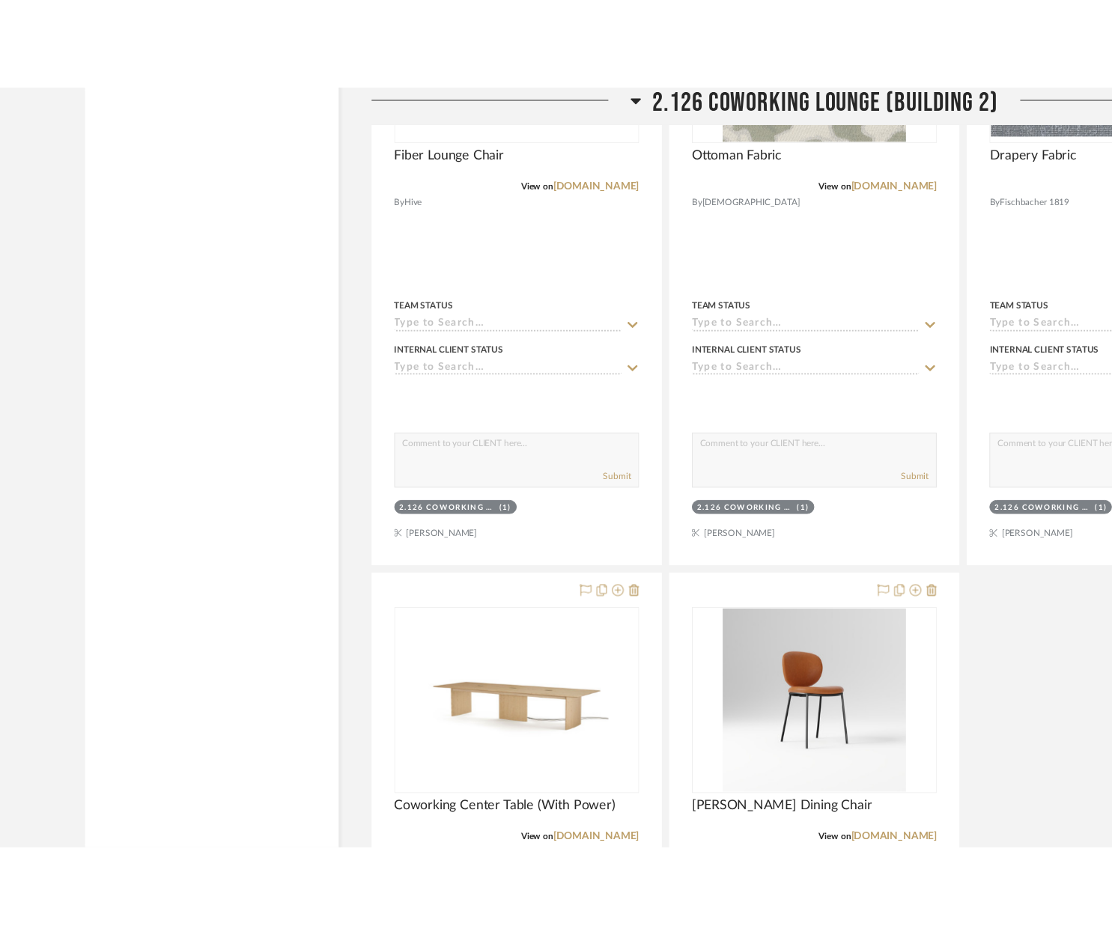
scroll to position [6254, 0]
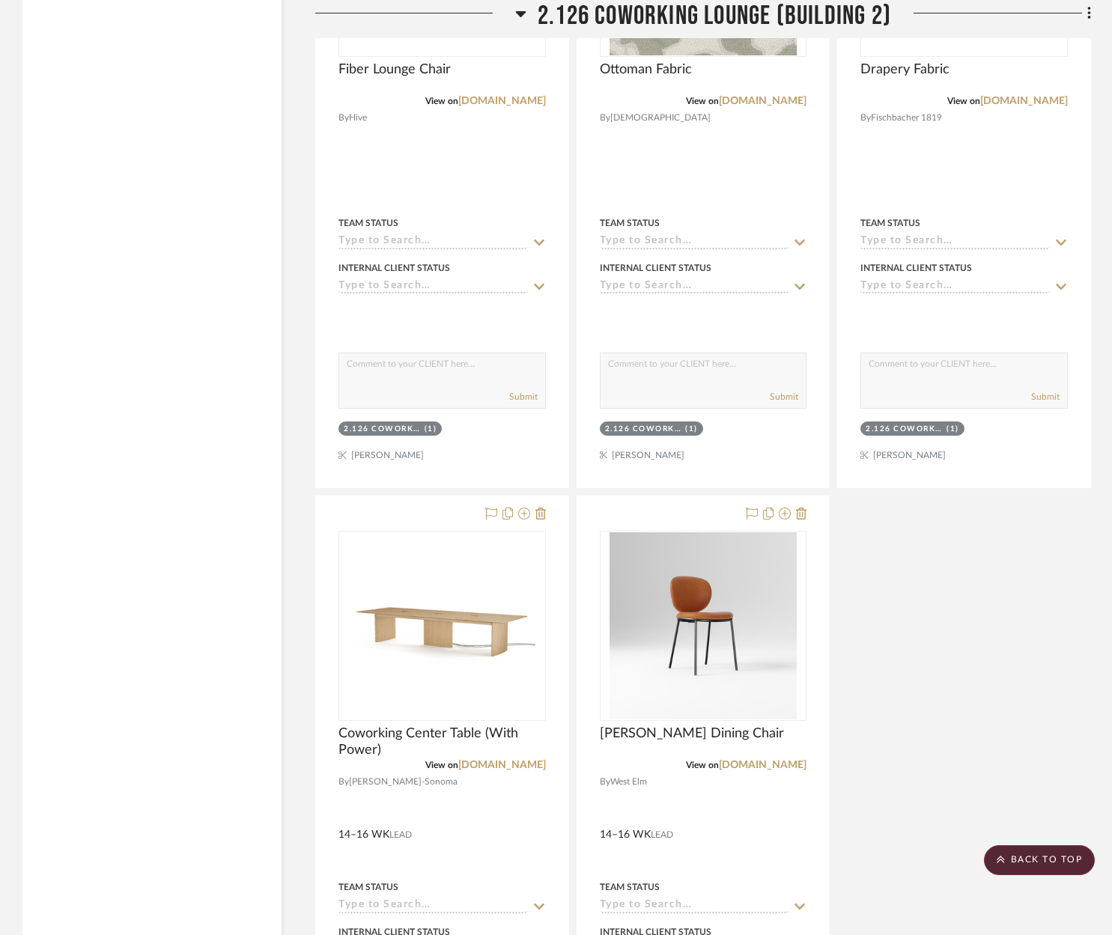
drag, startPoint x: 144, startPoint y: 400, endPoint x: 133, endPoint y: 403, distance: 11.6
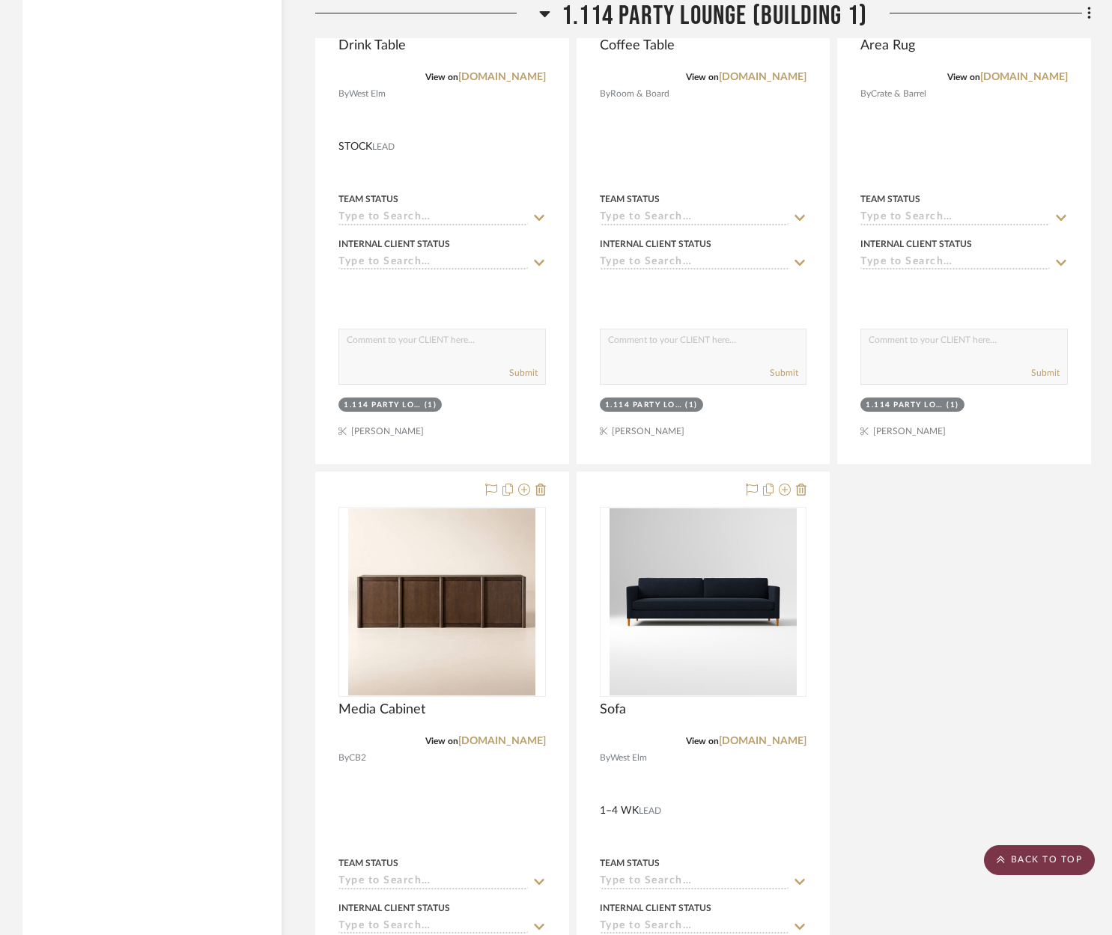
click at [1046, 798] on scroll-to-top-button "BACK TO TOP" at bounding box center [1039, 860] width 111 height 30
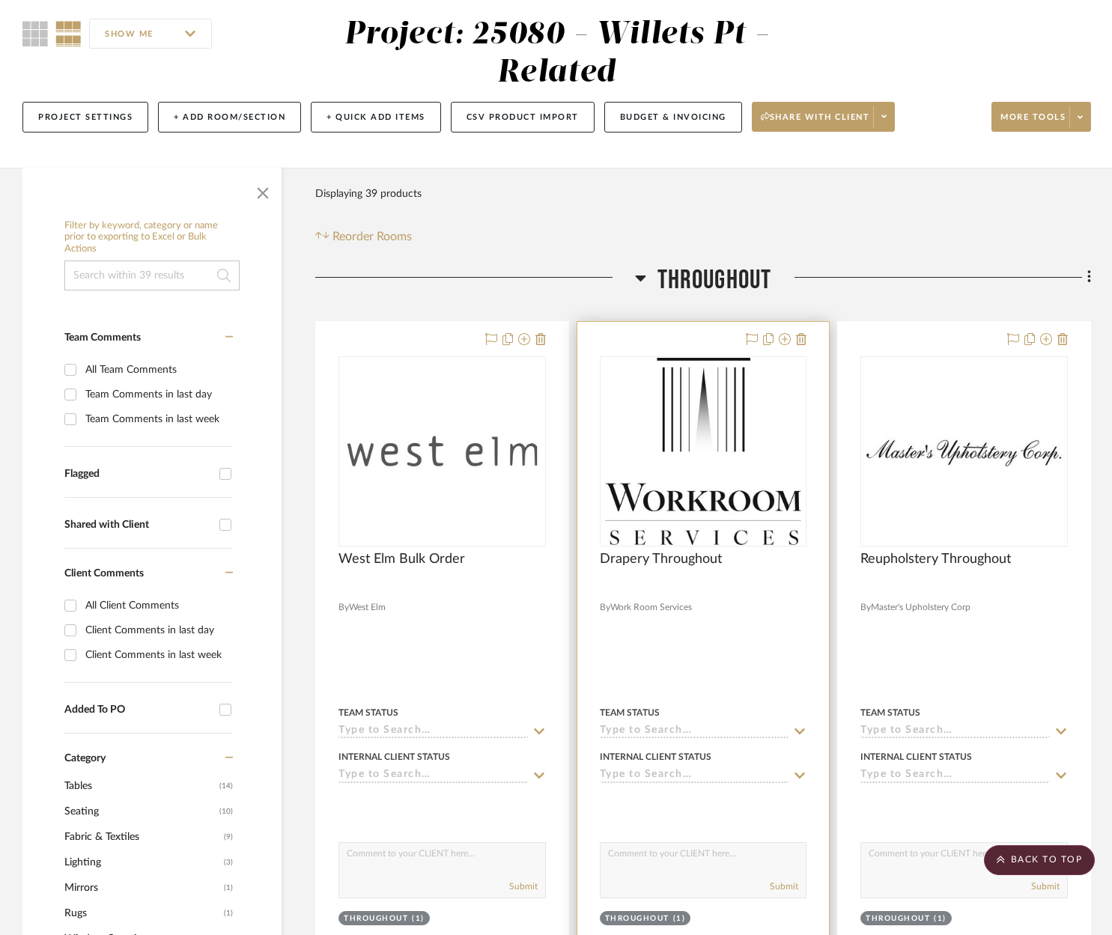
scroll to position [225, 0]
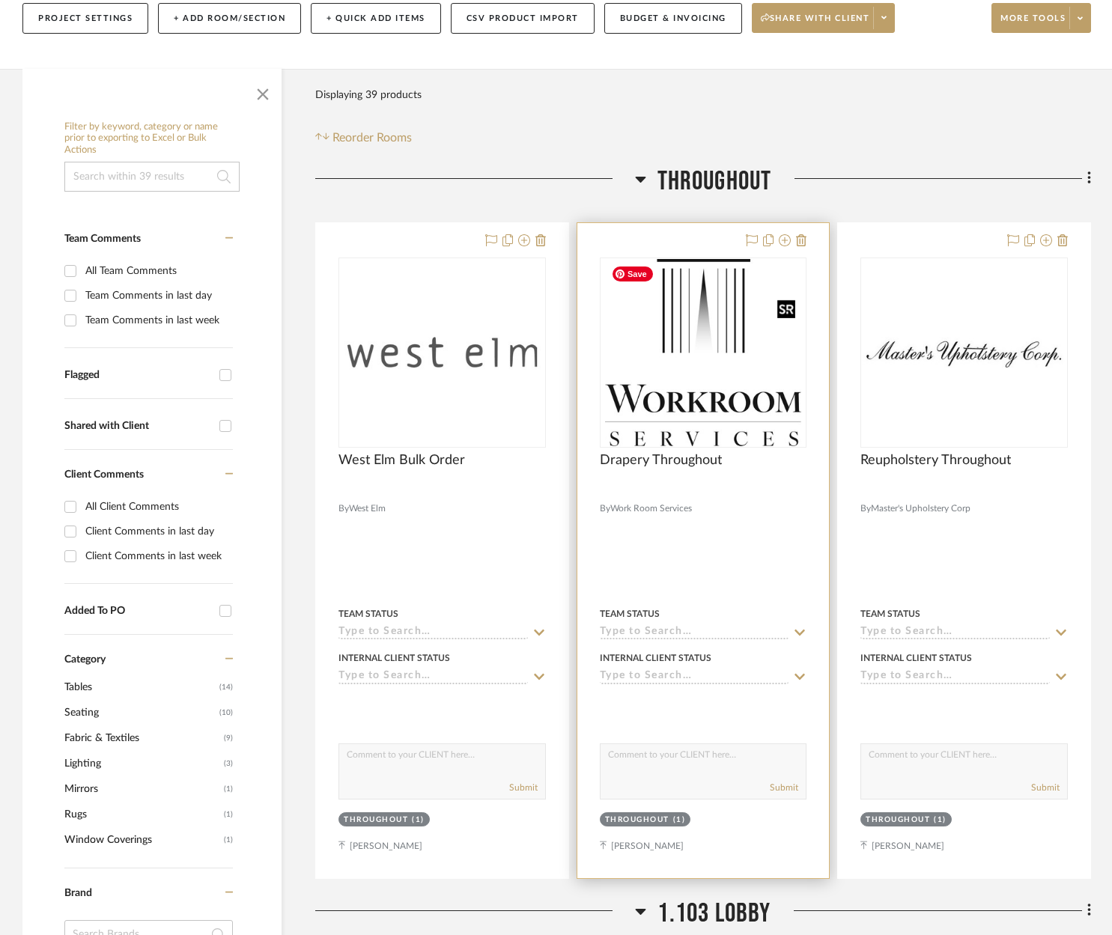
click at [715, 387] on img "0" at bounding box center [703, 352] width 196 height 187
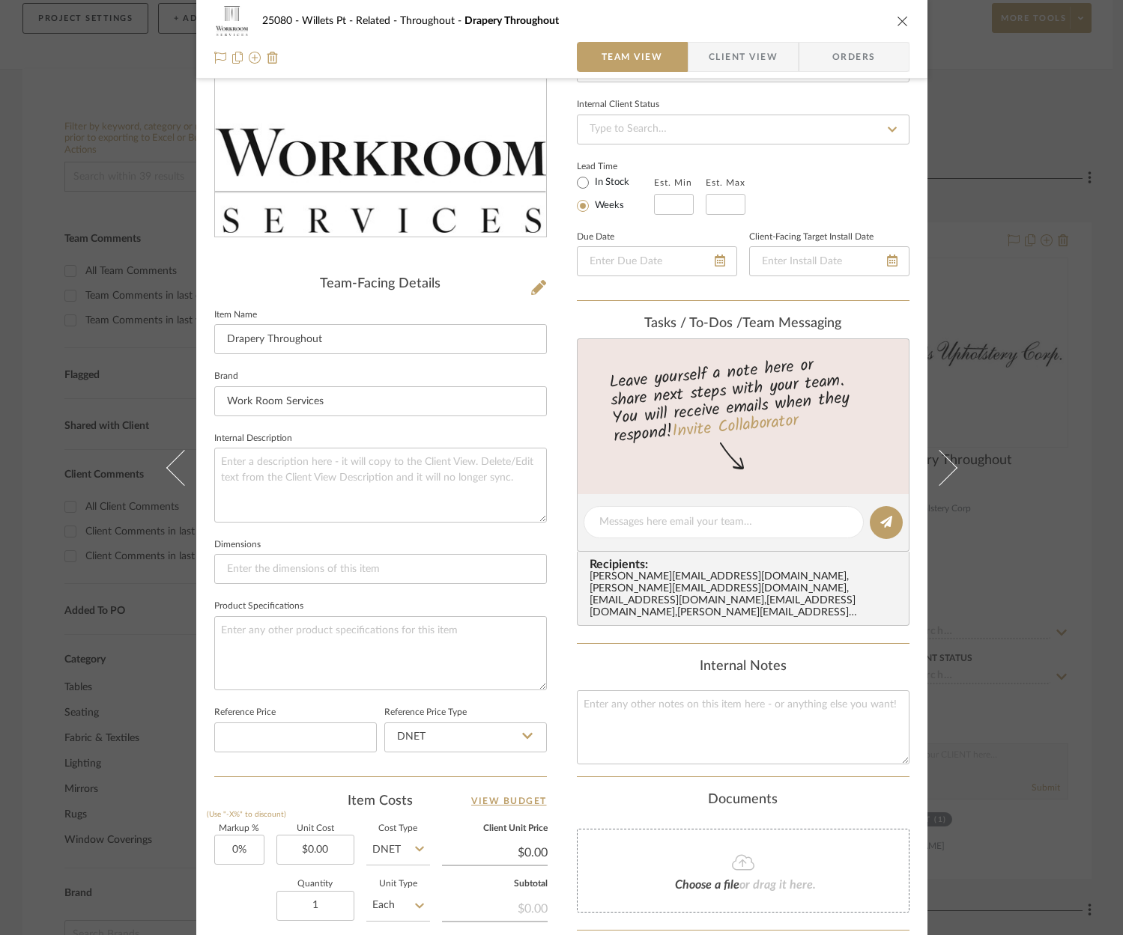
scroll to position [0, 0]
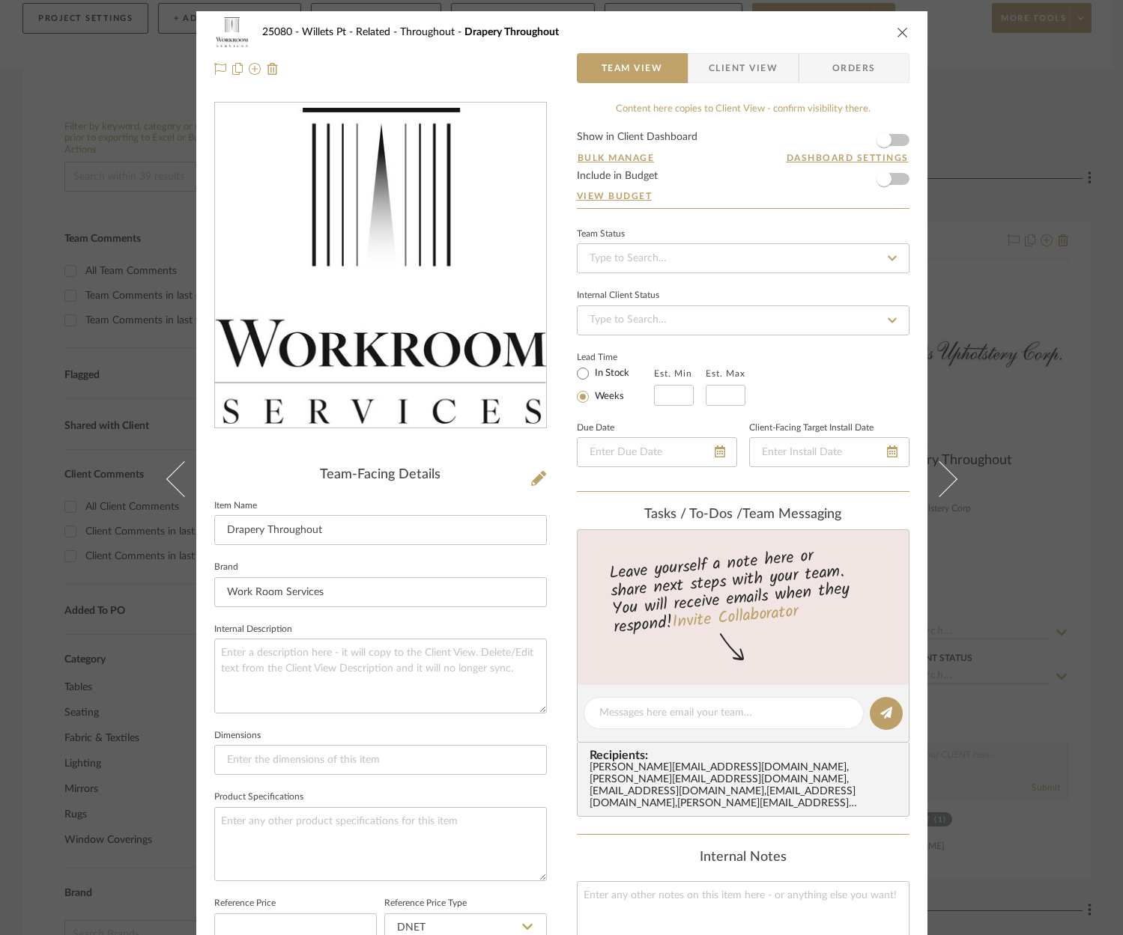
click at [887, 19] on div "25080 - Willets Pt - Related Throughout Drapery Throughout" at bounding box center [561, 32] width 695 height 30
click at [896, 36] on icon "close" at bounding box center [902, 32] width 12 height 12
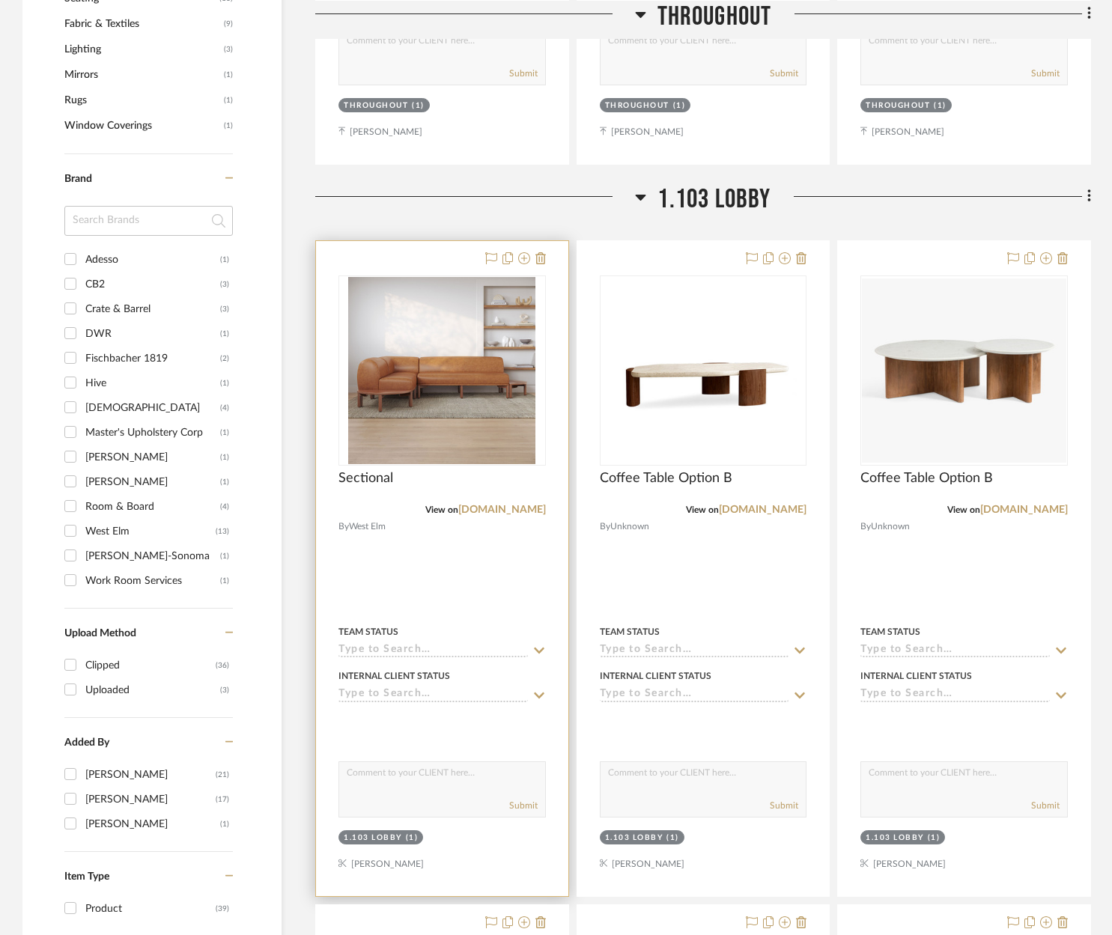
scroll to position [1123, 0]
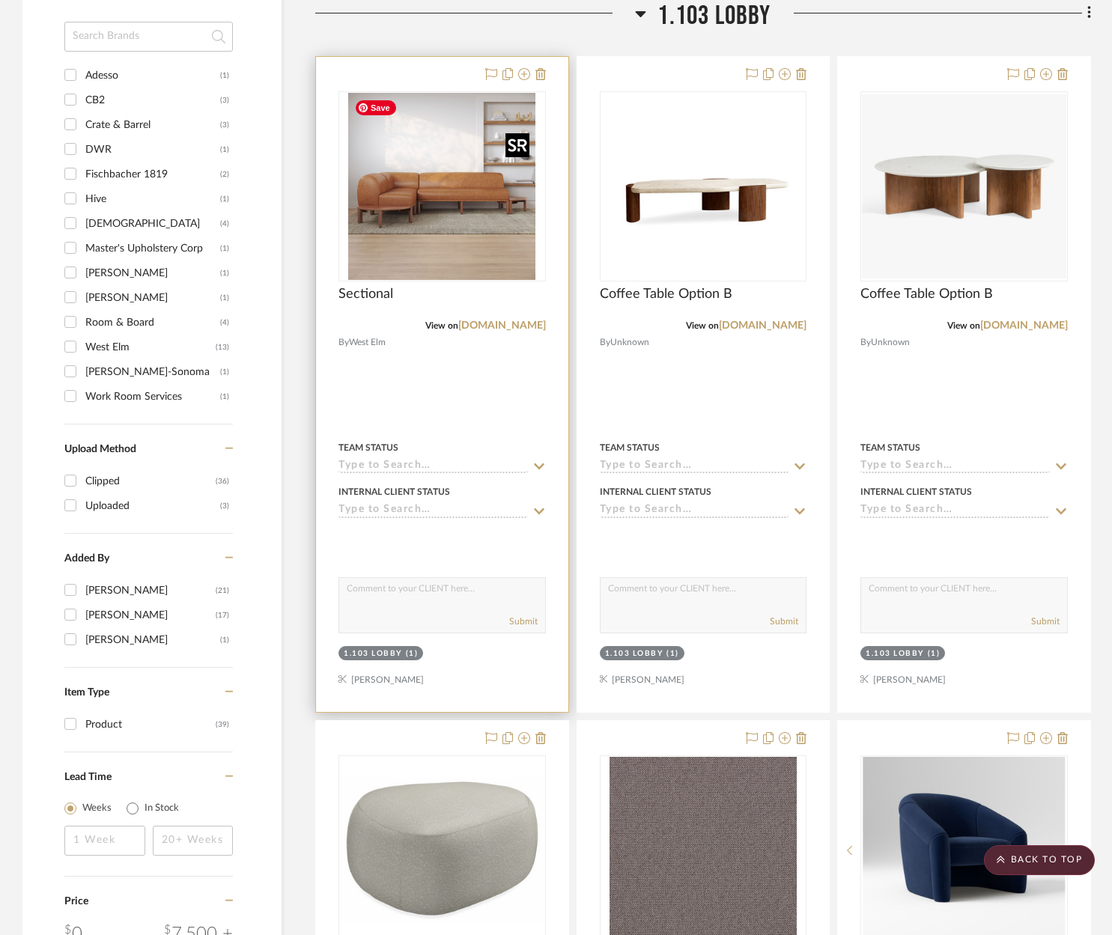
click at [476, 202] on img "0" at bounding box center [441, 186] width 187 height 187
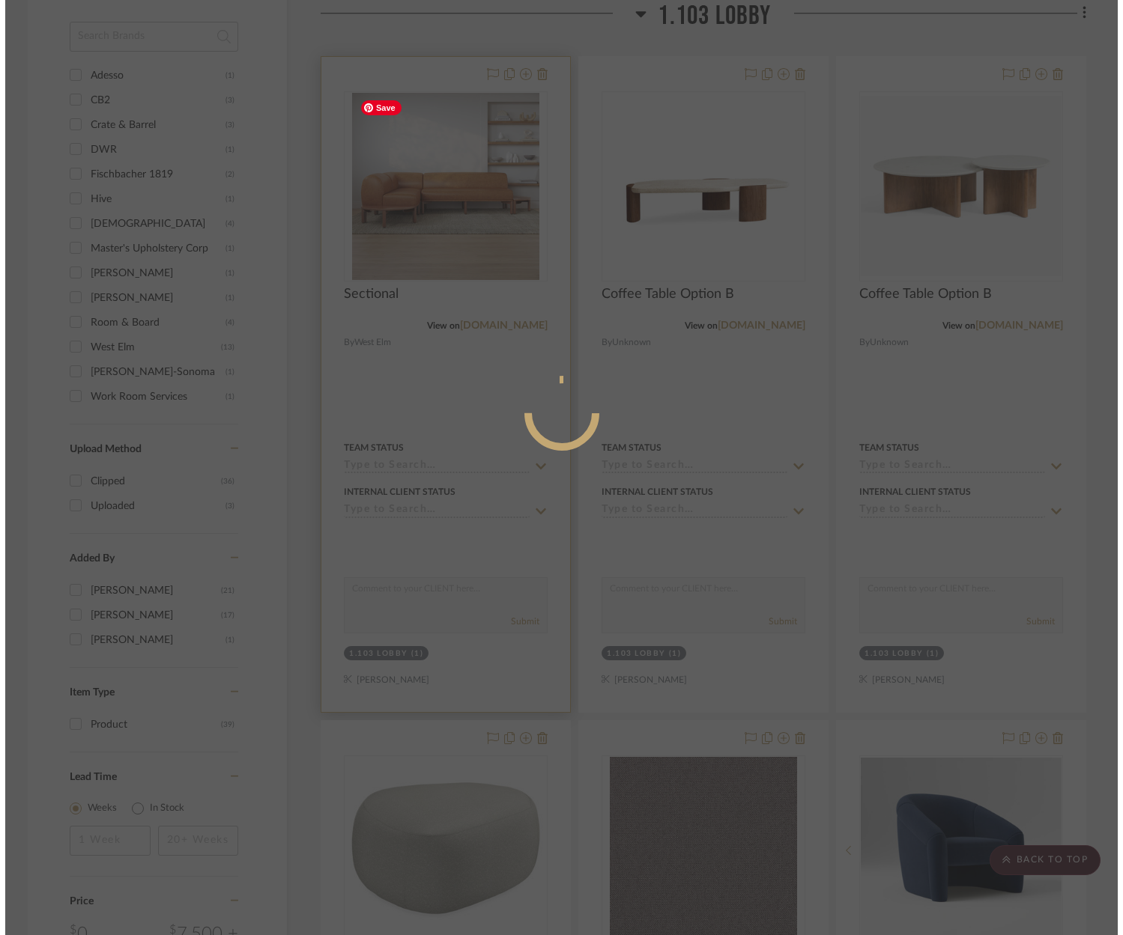
scroll to position [0, 0]
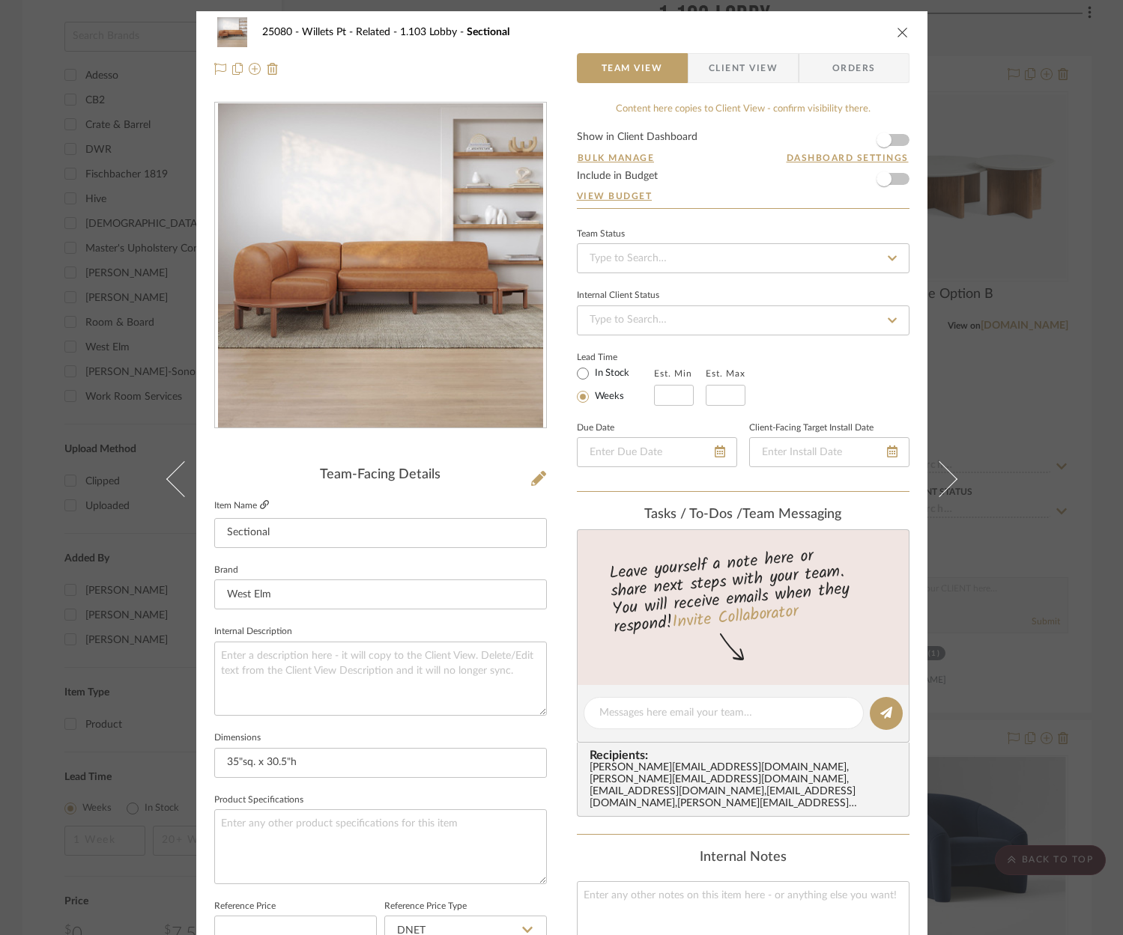
click at [260, 505] on icon at bounding box center [264, 504] width 9 height 9
